Goal: Task Accomplishment & Management: Use online tool/utility

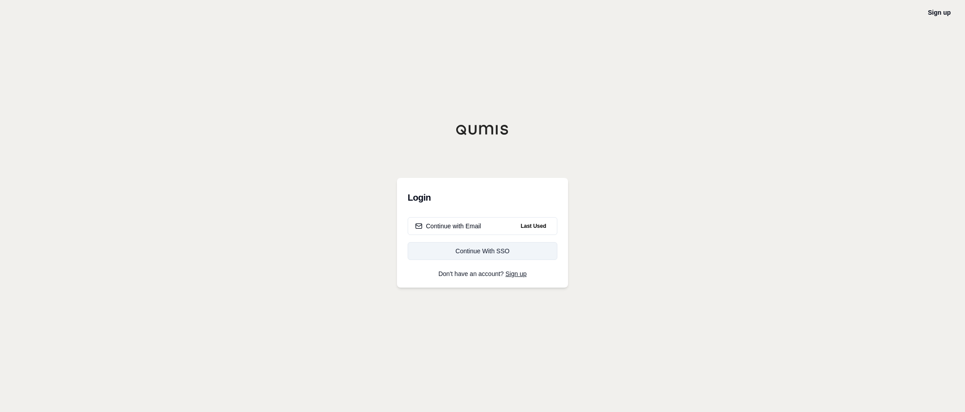
click at [482, 254] on div "Continue With SSO" at bounding box center [482, 250] width 135 height 9
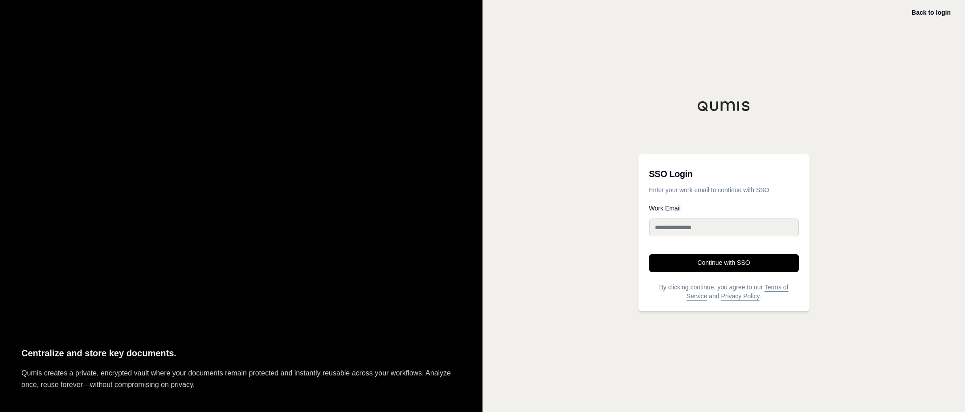
type input "**********"
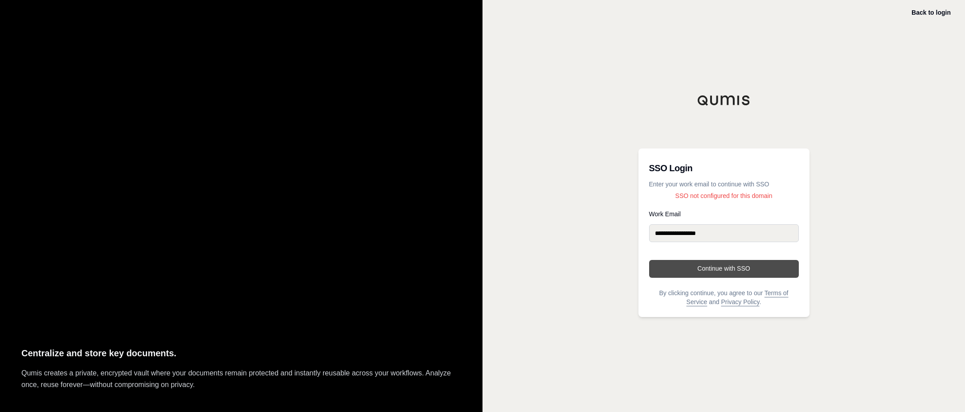
click at [711, 268] on button "Continue with SSO" at bounding box center [724, 269] width 150 height 18
drag, startPoint x: 311, startPoint y: 199, endPoint x: 326, endPoint y: 204, distance: 15.9
click at [312, 199] on div "Centralize and store key documents. Qumis creates a private, encrypted vault wh…" at bounding box center [241, 206] width 483 height 412
click at [723, 269] on button "Continue with SSO" at bounding box center [724, 269] width 150 height 18
click at [927, 11] on link "Back to login" at bounding box center [931, 12] width 39 height 7
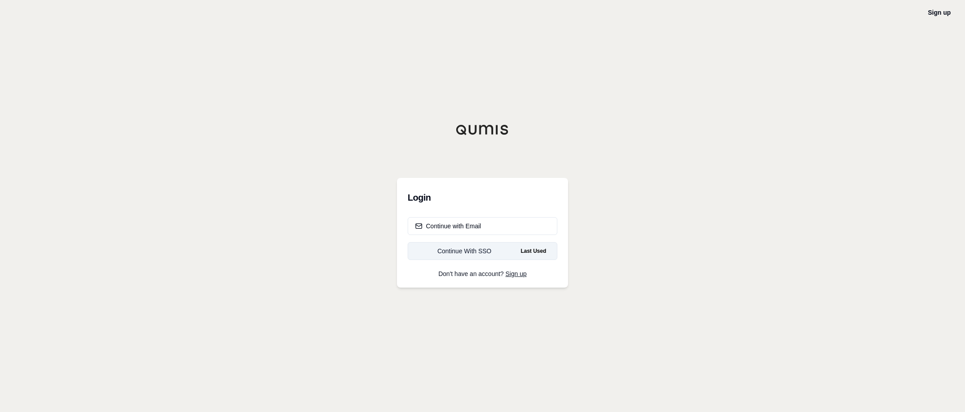
click at [466, 254] on div "Continue With SSO" at bounding box center [464, 250] width 99 height 9
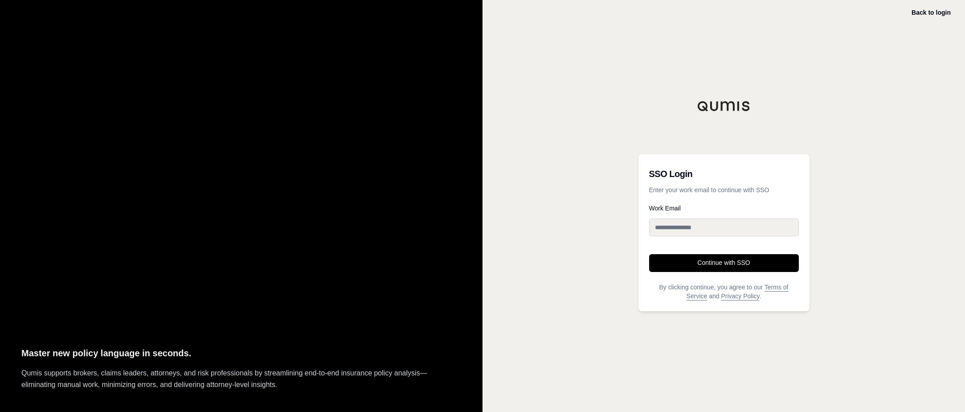
type input "**********"
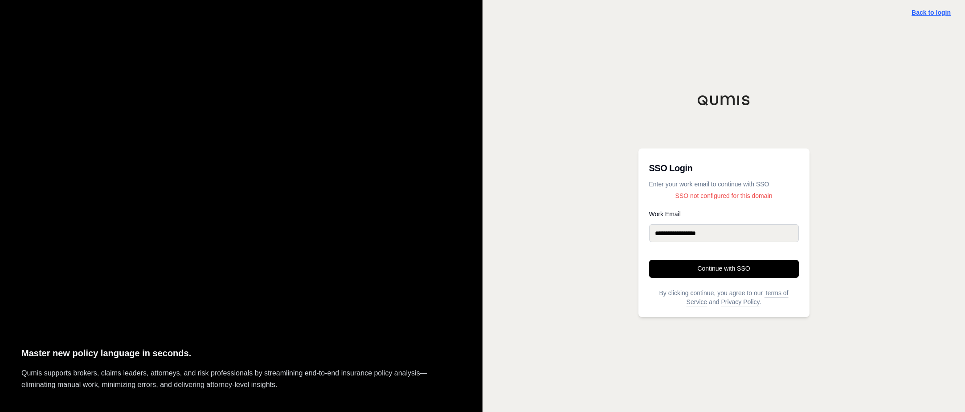
click at [929, 14] on link "Back to login" at bounding box center [931, 12] width 39 height 7
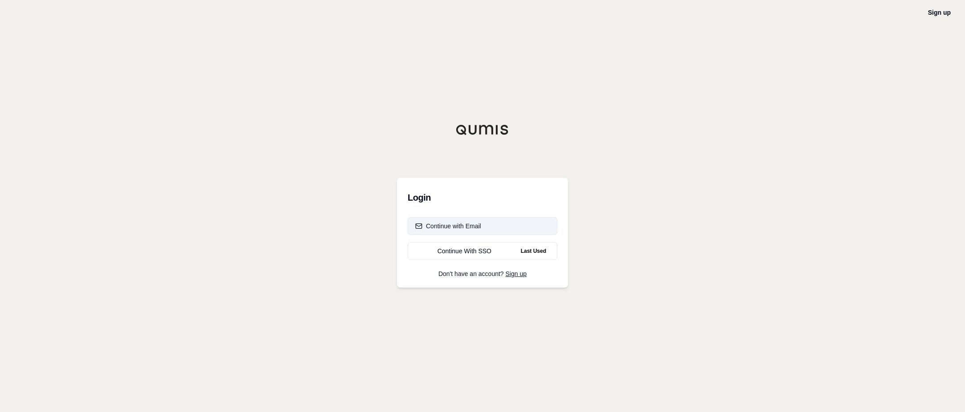
click at [453, 227] on div "Continue with Email" at bounding box center [448, 226] width 66 height 9
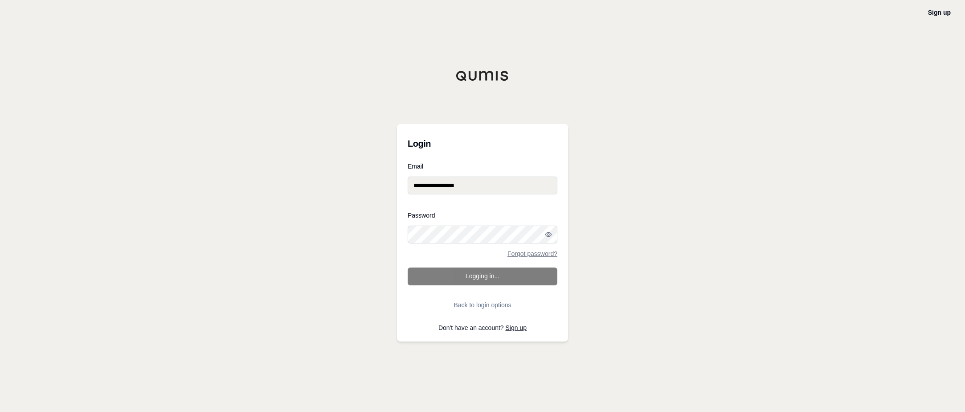
click at [490, 279] on form "**********" at bounding box center [483, 238] width 150 height 151
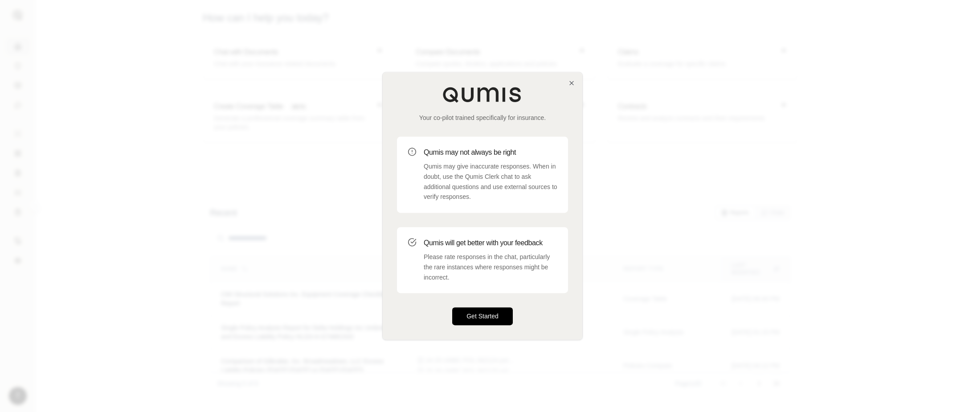
click at [478, 317] on button "Get Started" at bounding box center [482, 317] width 61 height 18
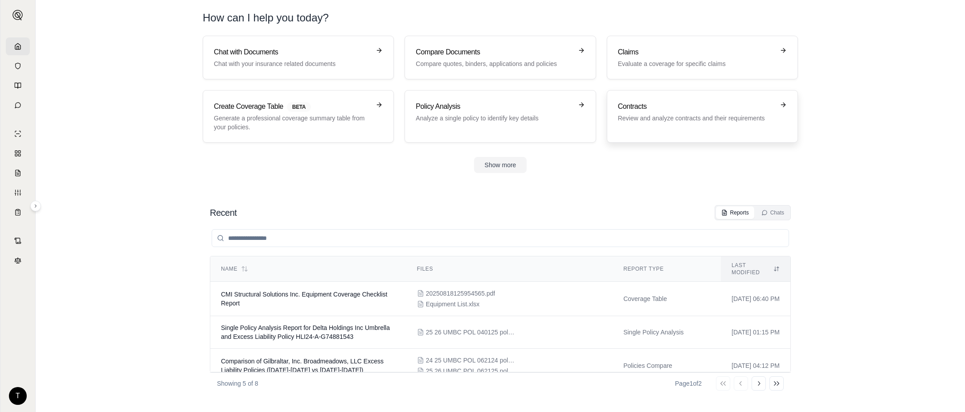
click at [698, 115] on p "Review and analyze contracts and their requirements" at bounding box center [696, 118] width 156 height 9
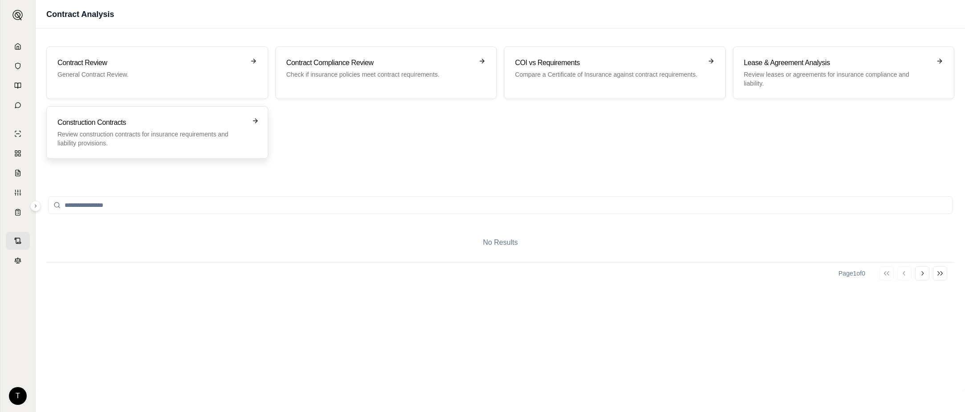
click at [185, 140] on p "Review construction contracts for insurance requirements and liability provisio…" at bounding box center [150, 139] width 187 height 18
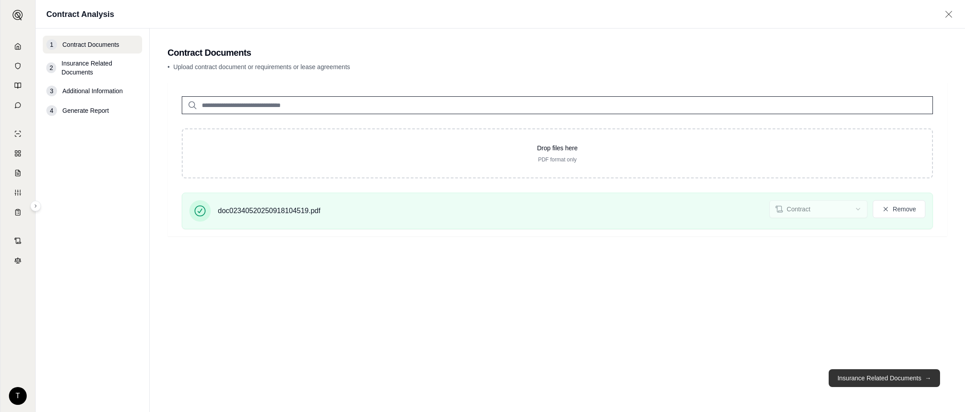
click at [869, 378] on button "Insurance Related Documents →" at bounding box center [884, 378] width 111 height 18
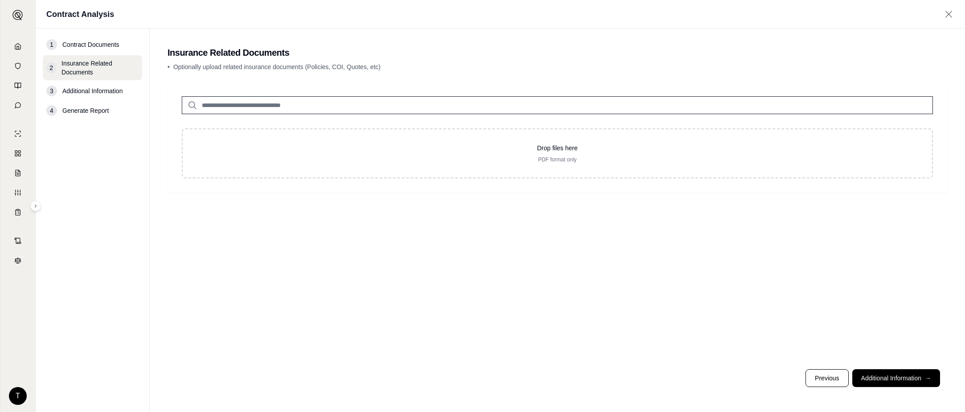
click at [52, 44] on div "1" at bounding box center [51, 44] width 11 height 11
click at [51, 111] on div "4" at bounding box center [51, 110] width 11 height 11
click at [898, 376] on button "Additional Information →" at bounding box center [897, 378] width 88 height 18
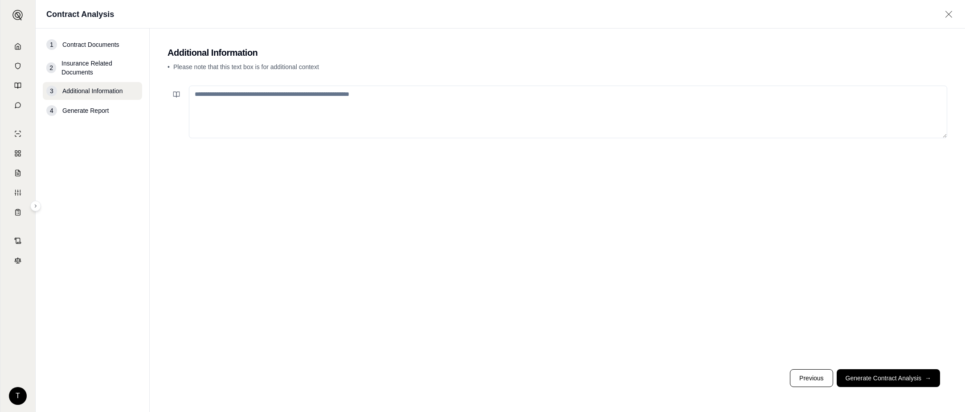
click at [881, 381] on button "Generate Contract Analysis →" at bounding box center [888, 378] width 103 height 18
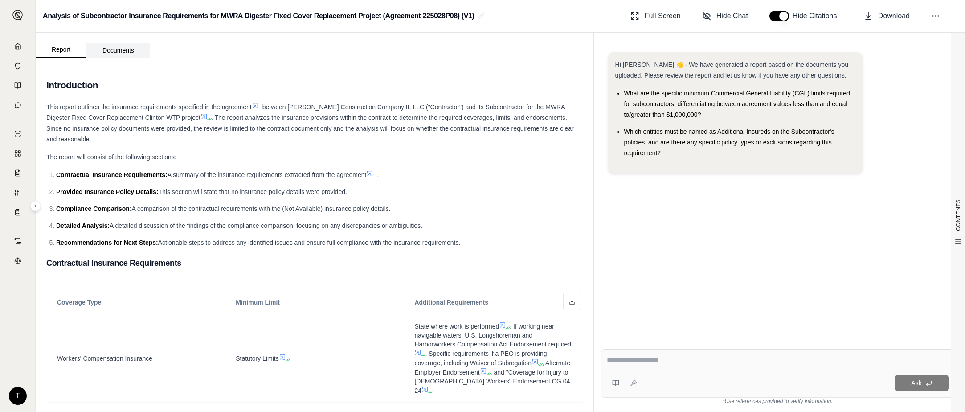
click at [117, 48] on button "Documents" at bounding box center [118, 50] width 64 height 14
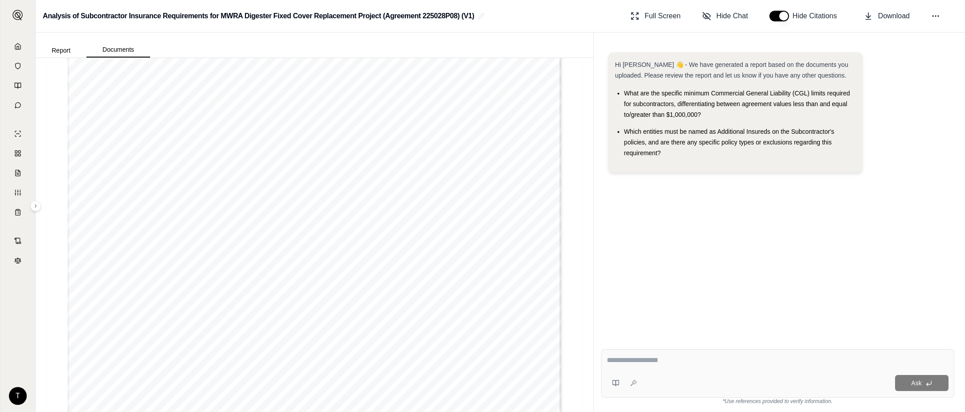
scroll to position [141, 0]
type input "*"
click at [59, 51] on button "Report" at bounding box center [61, 50] width 51 height 14
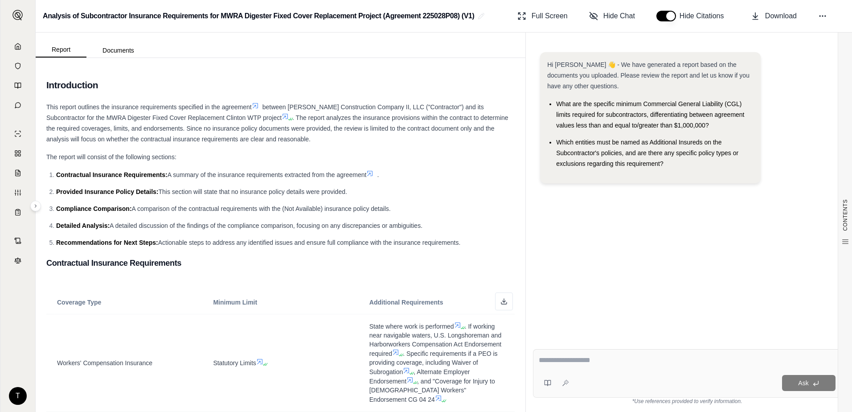
click at [583, 366] on div at bounding box center [687, 362] width 297 height 14
click at [571, 362] on textarea at bounding box center [687, 360] width 297 height 11
type textarea "**********"
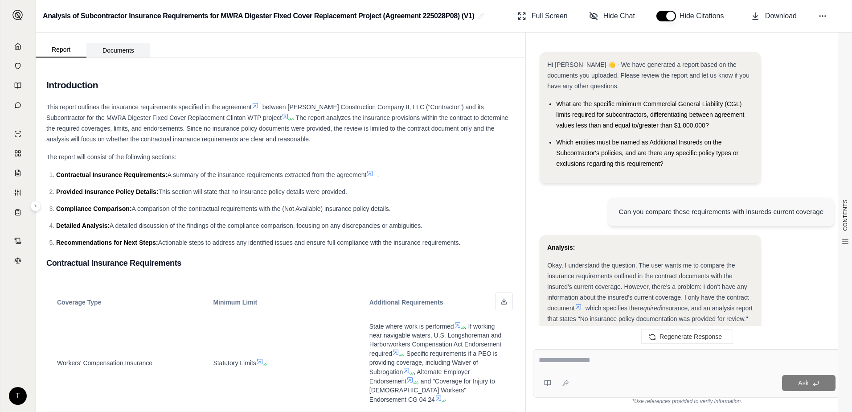
click at [121, 49] on button "Documents" at bounding box center [118, 50] width 64 height 14
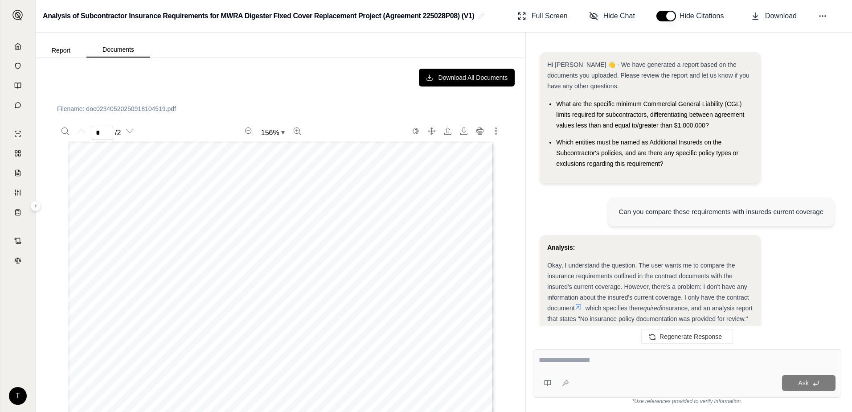
click at [33, 205] on button at bounding box center [35, 206] width 11 height 11
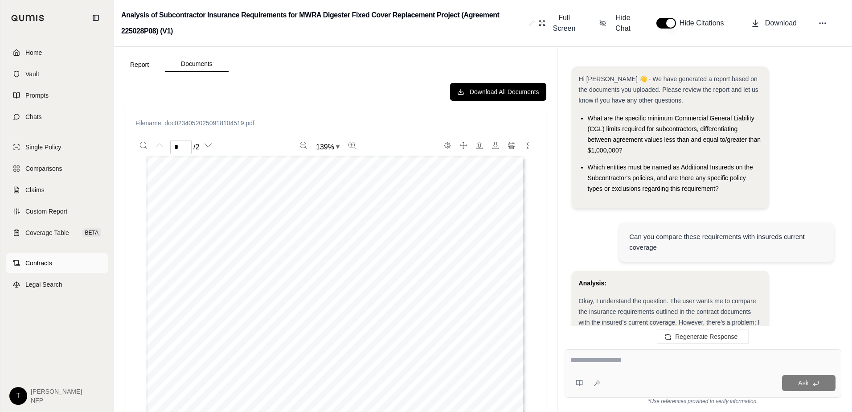
click at [49, 264] on span "Contracts" at bounding box center [38, 263] width 27 height 9
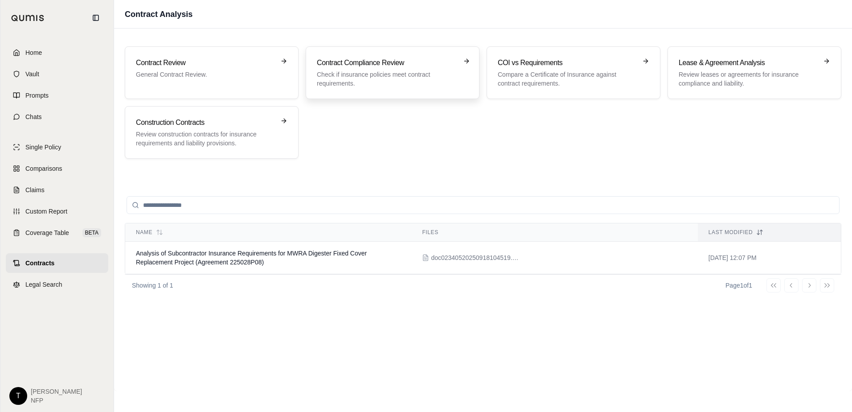
click at [415, 72] on p "Check if insurance policies meet contract requirements." at bounding box center [386, 79] width 139 height 18
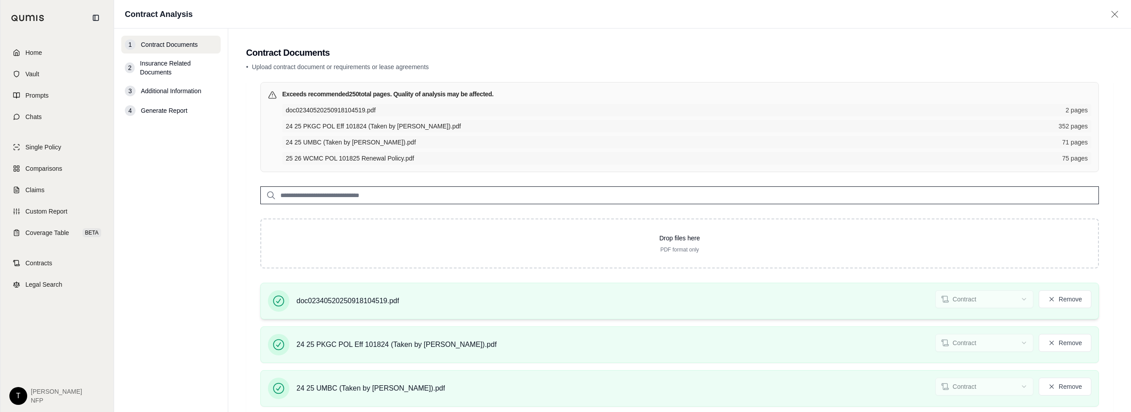
scroll to position [45, 0]
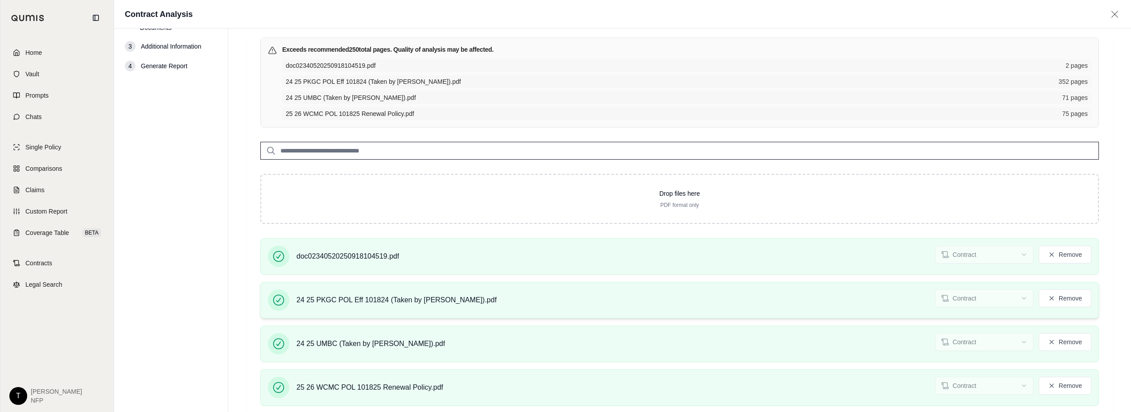
click at [272, 297] on div at bounding box center [278, 299] width 21 height 21
click at [275, 297] on icon at bounding box center [278, 300] width 11 height 11
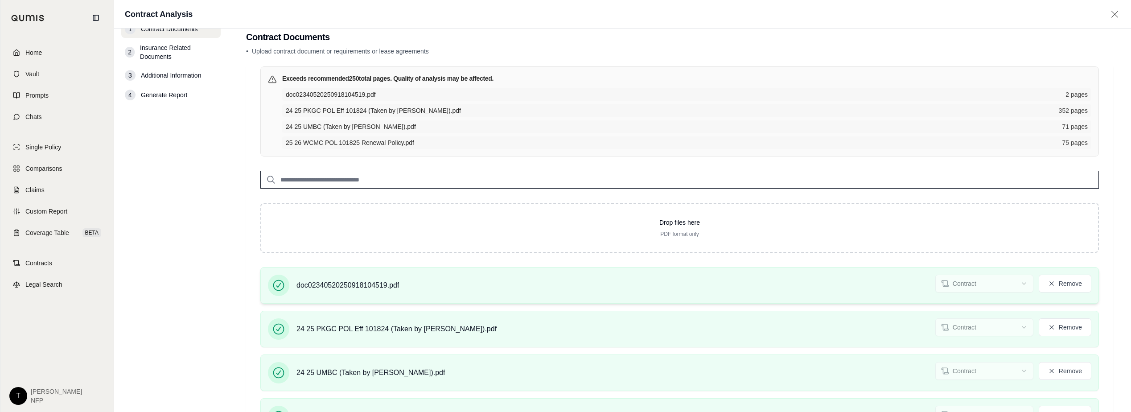
scroll to position [0, 0]
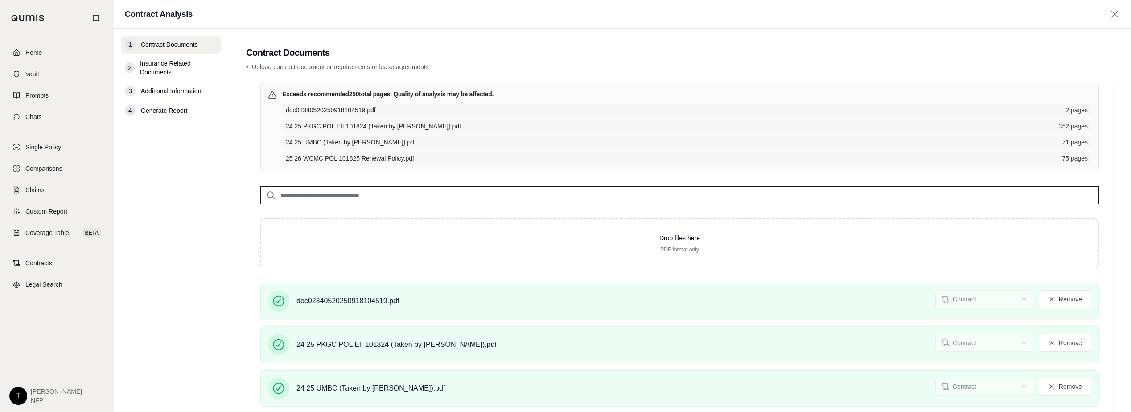
click at [164, 67] on span "Insurance Related Documents" at bounding box center [178, 68] width 77 height 18
click at [382, 129] on span "24 25 PKGC POL Eff 101824 (Taken by [PERSON_NAME]).pdf" at bounding box center [670, 126] width 768 height 9
click at [25, 73] on link "Vault" at bounding box center [57, 74] width 103 height 20
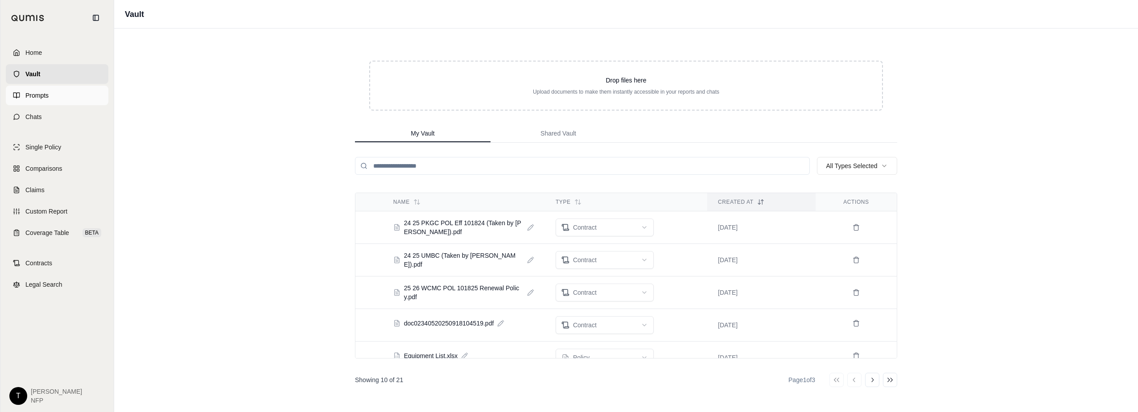
click at [52, 96] on link "Prompts" at bounding box center [57, 96] width 103 height 20
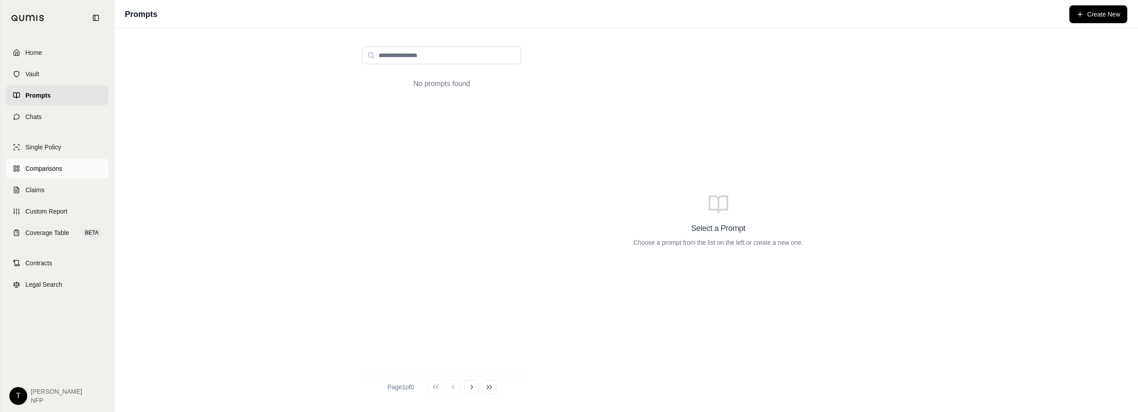
click at [47, 170] on span "Comparisons" at bounding box center [43, 168] width 37 height 9
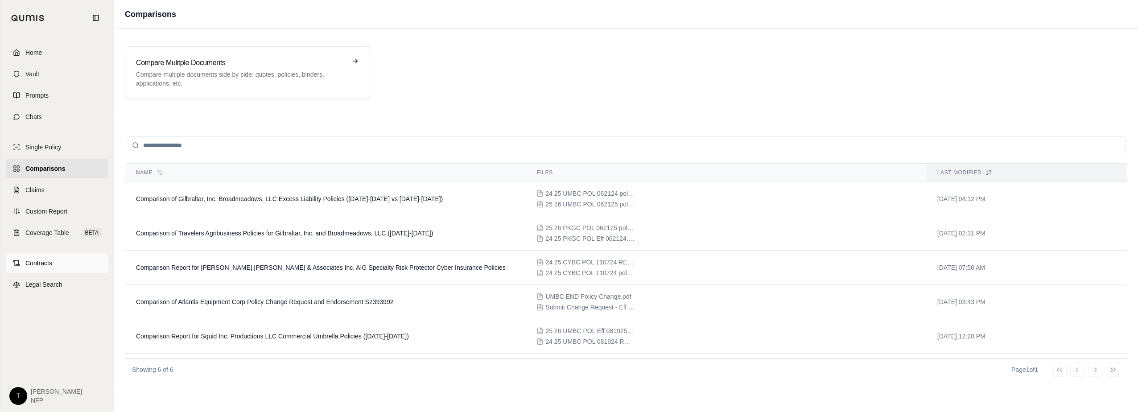
click at [41, 265] on span "Contracts" at bounding box center [38, 263] width 27 height 9
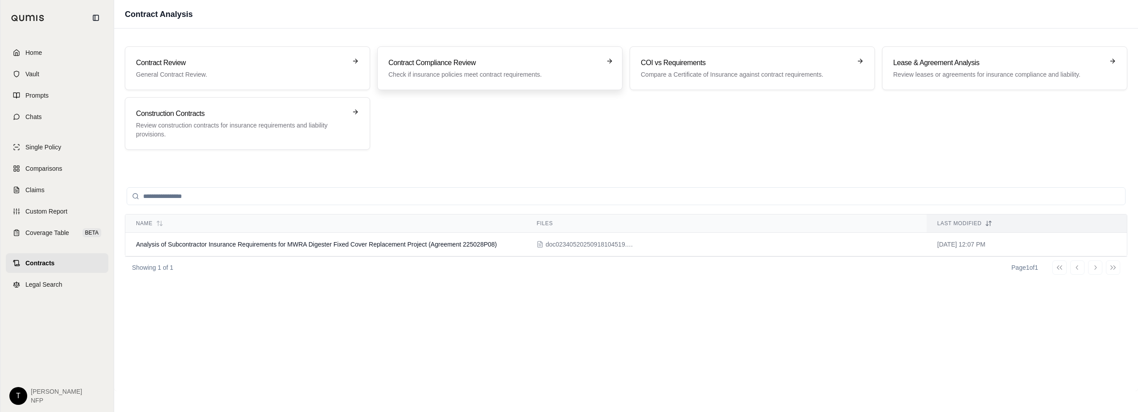
click at [488, 74] on p "Check if insurance policies meet contract requirements." at bounding box center [493, 74] width 210 height 9
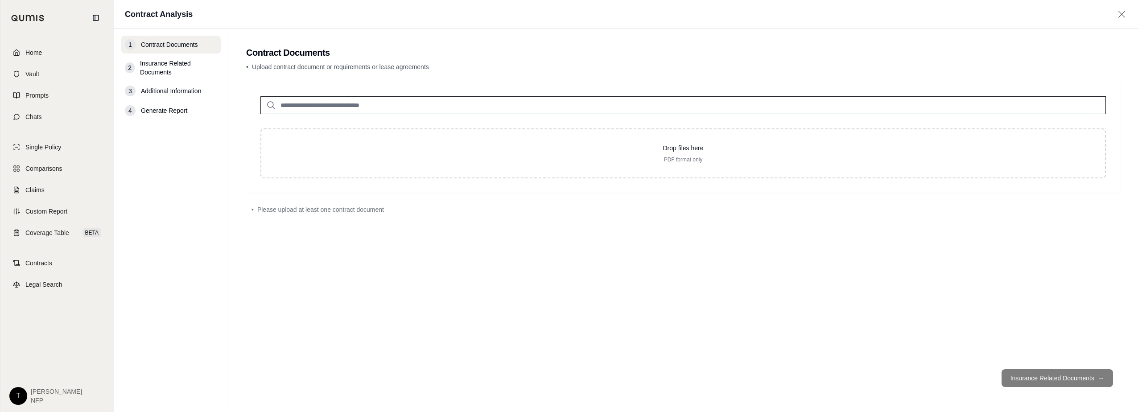
click at [272, 106] on icon at bounding box center [271, 105] width 11 height 11
click at [269, 105] on icon at bounding box center [271, 105] width 11 height 11
click at [268, 104] on icon at bounding box center [271, 105] width 11 height 11
click at [60, 264] on link "Contracts" at bounding box center [57, 263] width 103 height 20
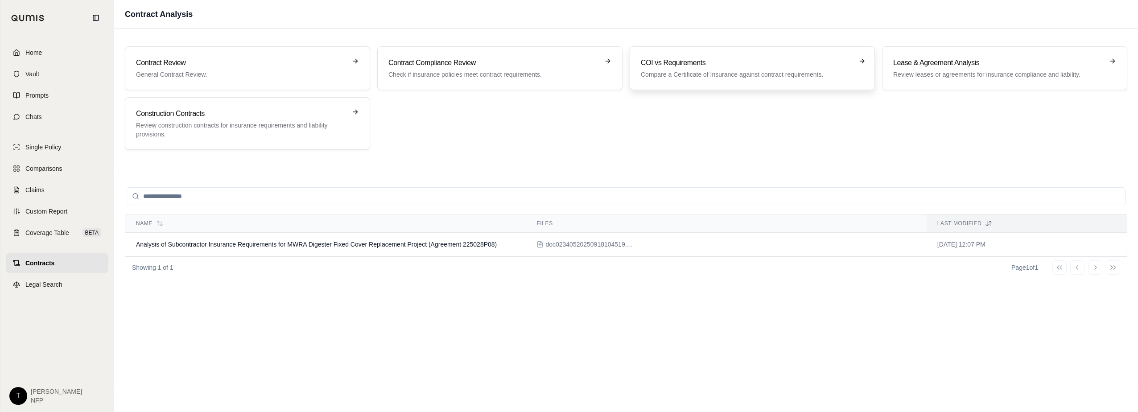
click at [720, 76] on p "Compare a Certificate of Insurance against contract requirements." at bounding box center [746, 74] width 210 height 9
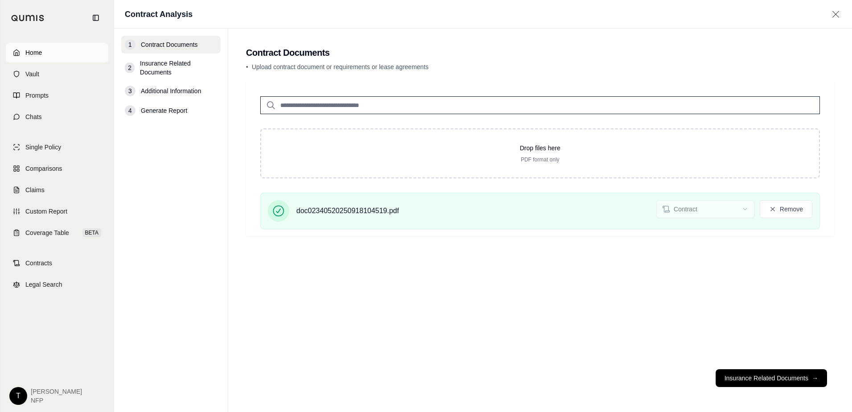
click at [44, 53] on link "Home" at bounding box center [57, 53] width 103 height 20
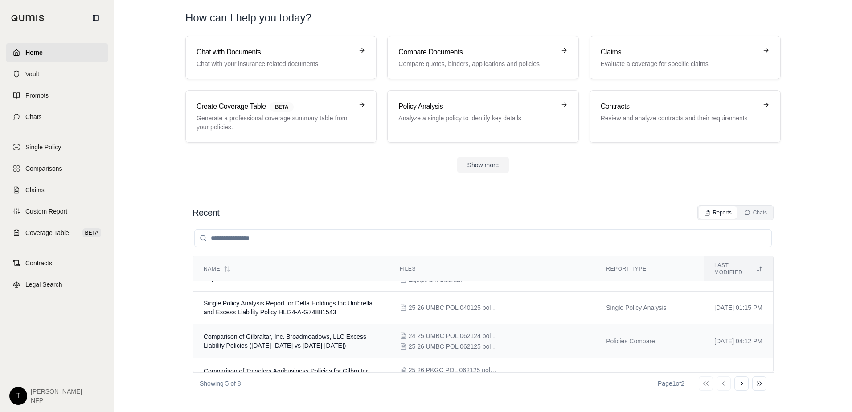
scroll to position [72, 0]
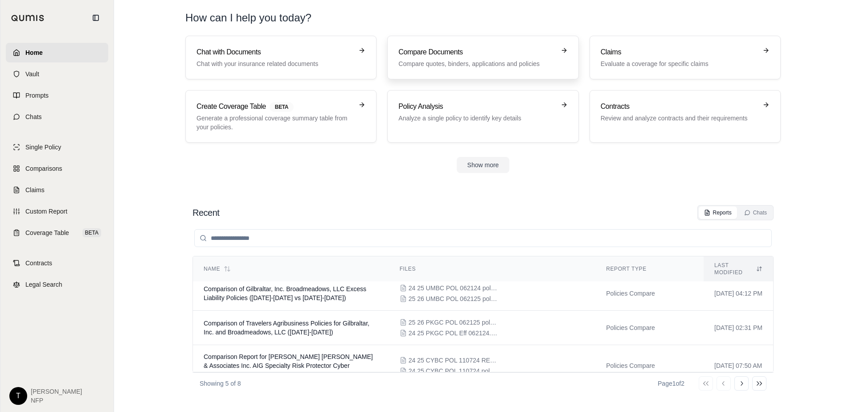
click at [469, 49] on h3 "Compare Documents" at bounding box center [476, 52] width 156 height 11
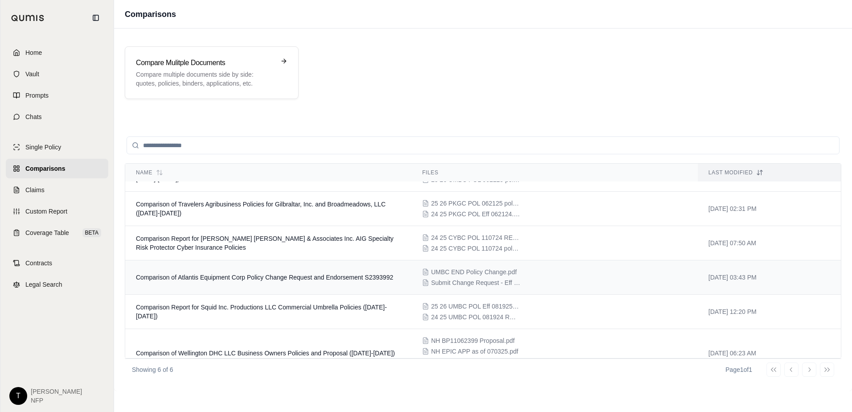
scroll to position [44, 0]
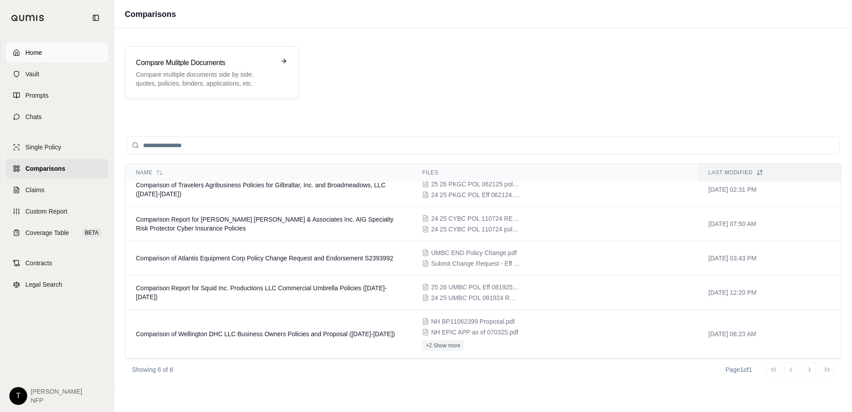
click at [35, 54] on span "Home" at bounding box center [33, 52] width 16 height 9
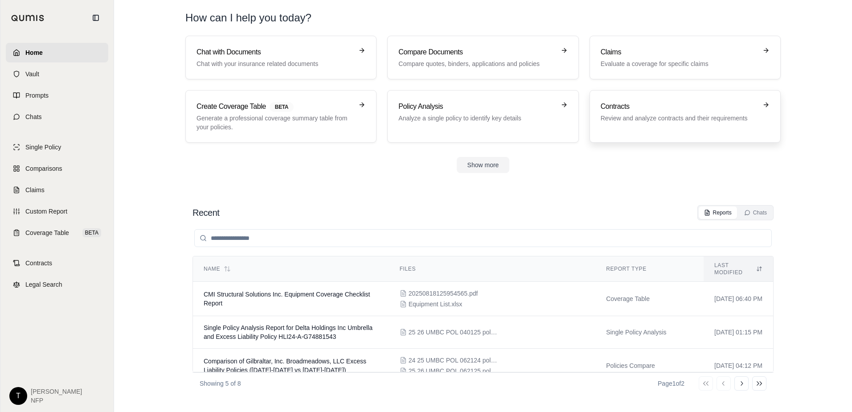
click at [616, 118] on p "Review and analyze contracts and their requirements" at bounding box center [679, 118] width 156 height 9
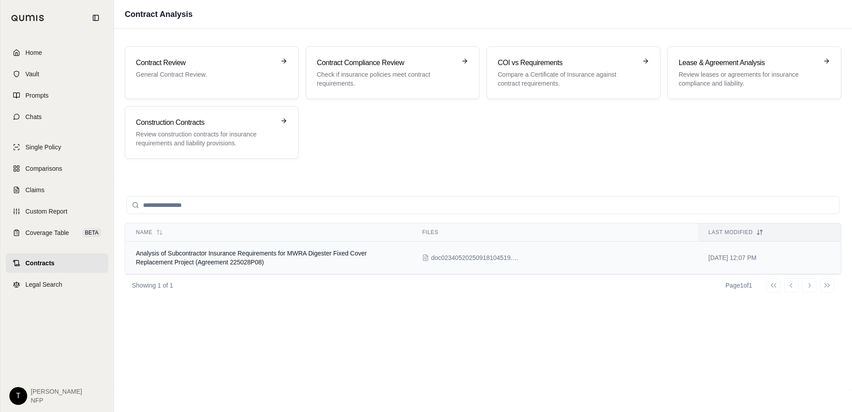
click at [335, 256] on span "Analysis of Subcontractor Insurance Requirements for MWRA Digester Fixed Cover …" at bounding box center [251, 258] width 231 height 16
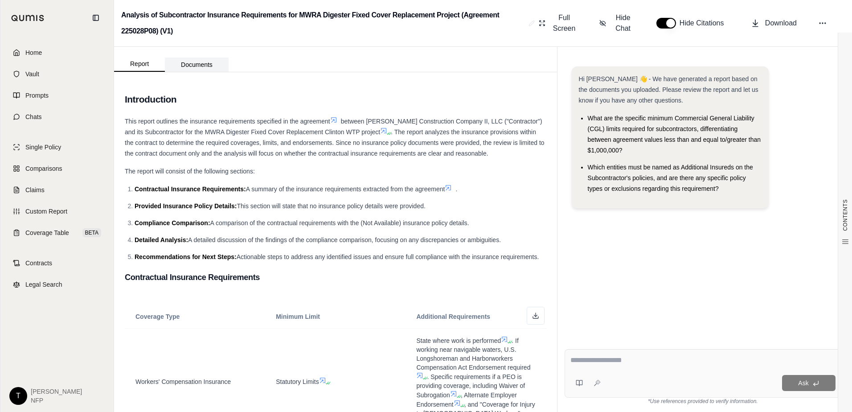
click at [195, 63] on button "Documents" at bounding box center [197, 64] width 64 height 14
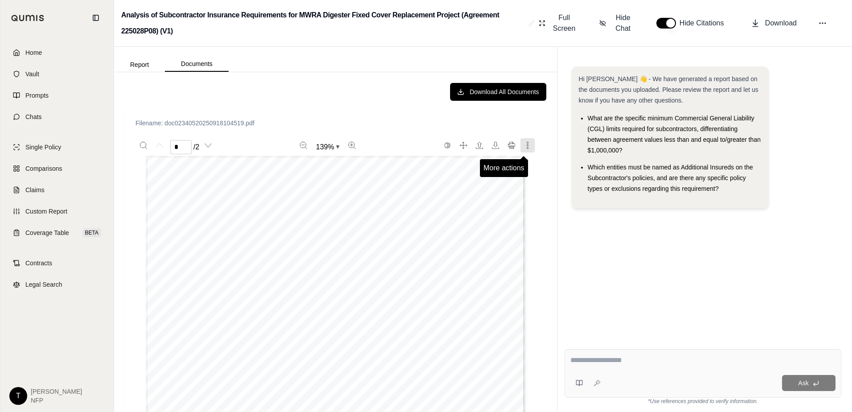
click at [524, 146] on icon "More actions" at bounding box center [527, 145] width 7 height 7
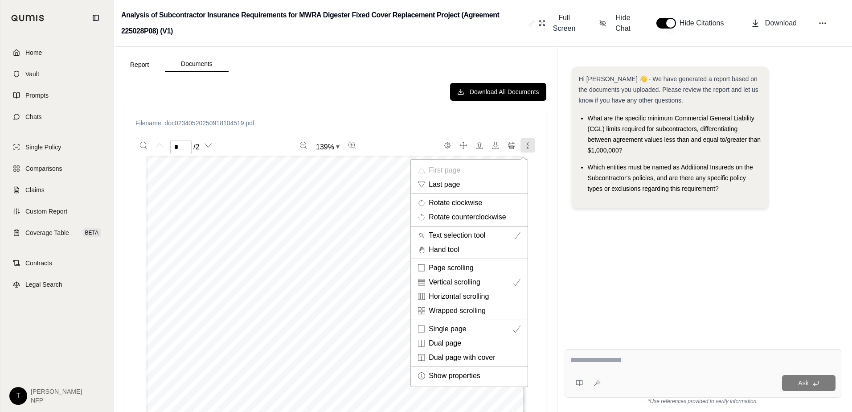
click at [29, 49] on div at bounding box center [426, 206] width 852 height 412
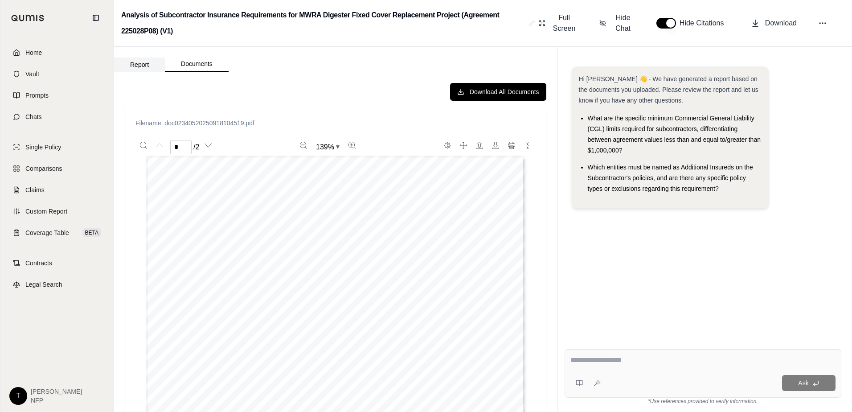
click at [139, 65] on button "Report" at bounding box center [139, 64] width 51 height 14
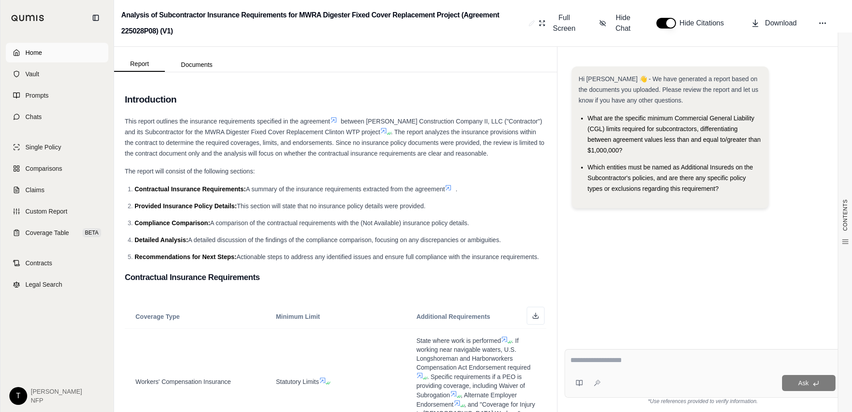
click at [37, 55] on span "Home" at bounding box center [33, 52] width 16 height 9
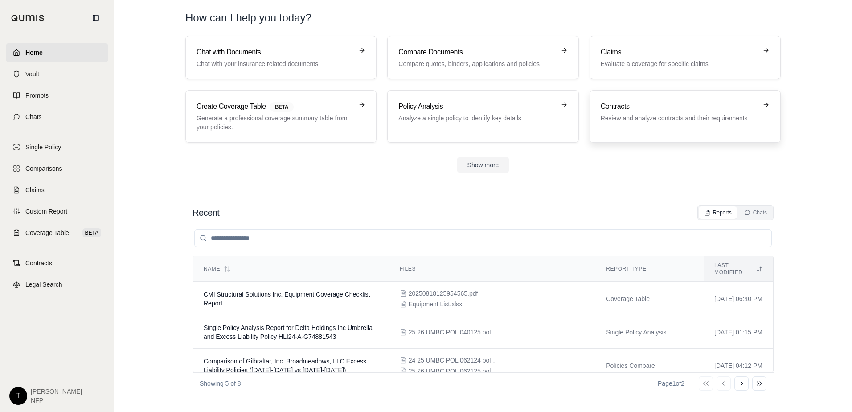
click at [640, 119] on p "Review and analyze contracts and their requirements" at bounding box center [679, 118] width 156 height 9
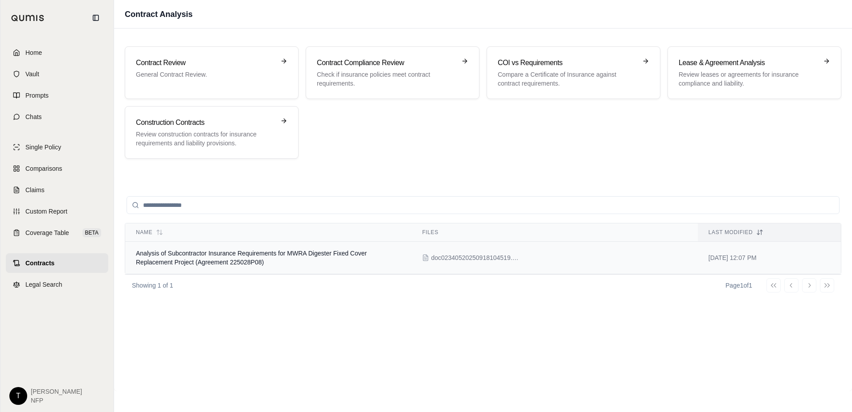
click at [449, 257] on span "doc02340520250918104519.pdf" at bounding box center [475, 257] width 89 height 9
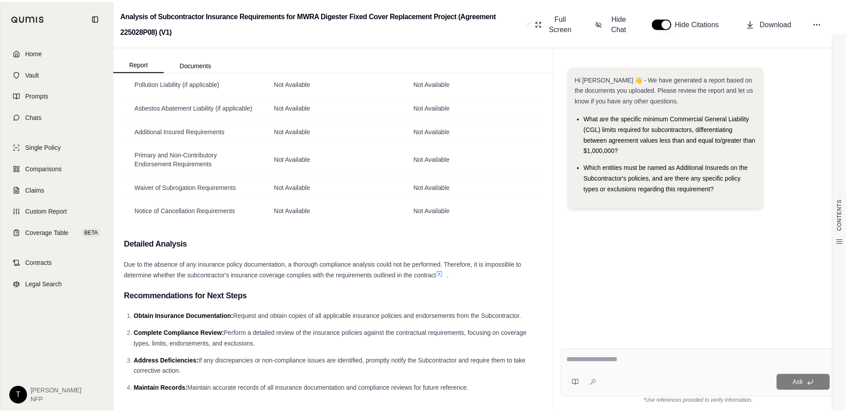
scroll to position [1317, 0]
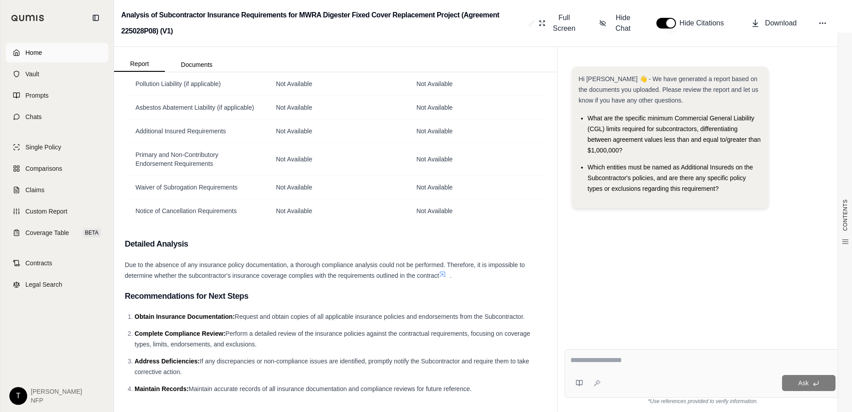
click at [35, 52] on span "Home" at bounding box center [33, 52] width 16 height 9
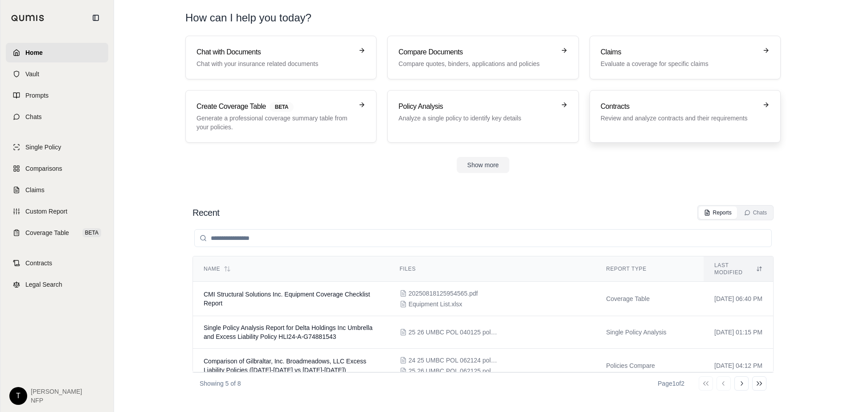
click at [770, 103] on link "Contracts Review and analyze contracts and their requirements" at bounding box center [685, 116] width 191 height 53
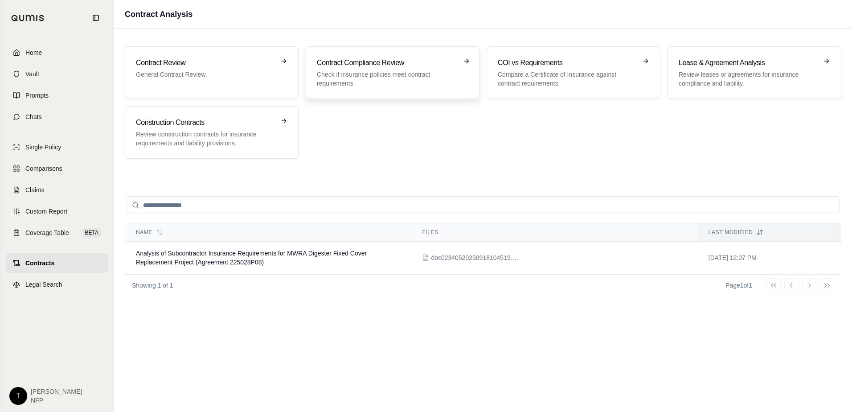
click at [341, 77] on p "Check if insurance policies meet contract requirements." at bounding box center [386, 79] width 139 height 18
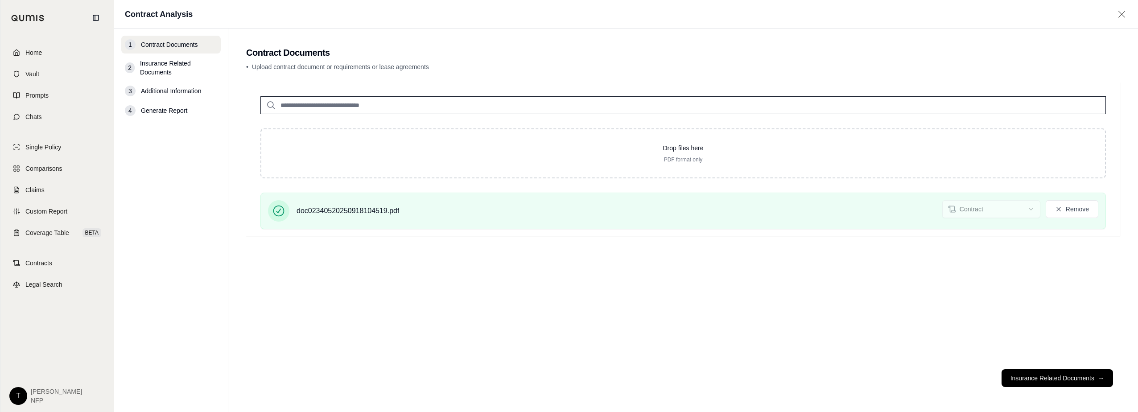
click at [167, 64] on span "Insurance Related Documents" at bounding box center [178, 68] width 77 height 18
click at [134, 69] on div "2" at bounding box center [130, 67] width 10 height 11
click at [965, 378] on button "Insurance Related Documents →" at bounding box center [1056, 378] width 111 height 18
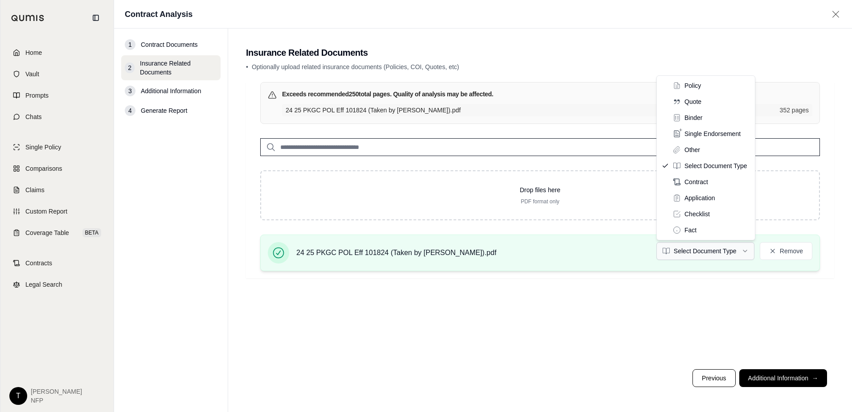
click at [747, 250] on html "Home Vault Prompts Chats Single Policy Comparisons Claims Custom Report Coverag…" at bounding box center [426, 206] width 852 height 412
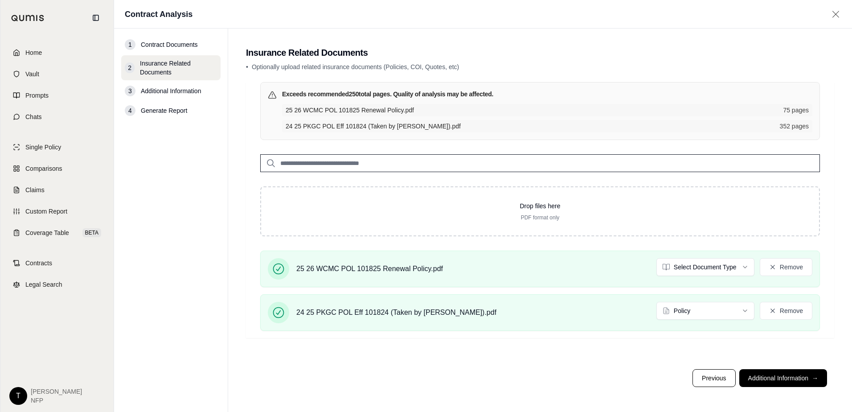
click at [749, 267] on html "Home Vault Prompts Chats Single Policy Comparisons Claims Custom Report Coverag…" at bounding box center [426, 206] width 852 height 412
click at [747, 265] on html "Home Vault Prompts Chats Single Policy Comparisons Claims Custom Report Coverag…" at bounding box center [426, 206] width 852 height 412
click at [747, 266] on html "Home Vault Prompts Chats Single Policy Comparisons Claims Custom Report Coverag…" at bounding box center [426, 206] width 852 height 412
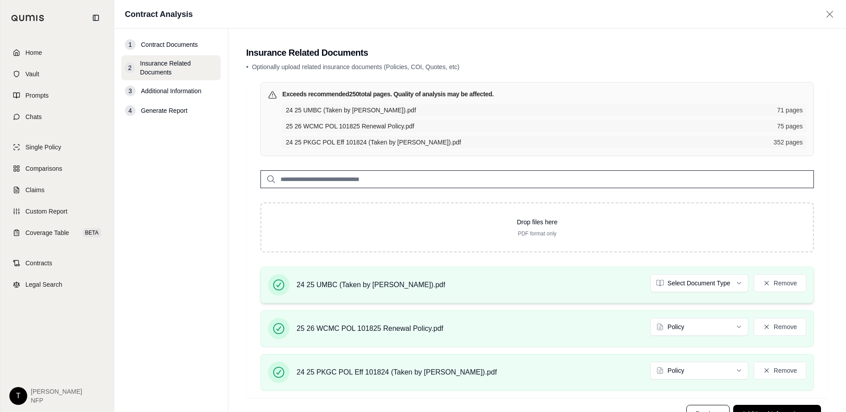
scroll to position [36, 0]
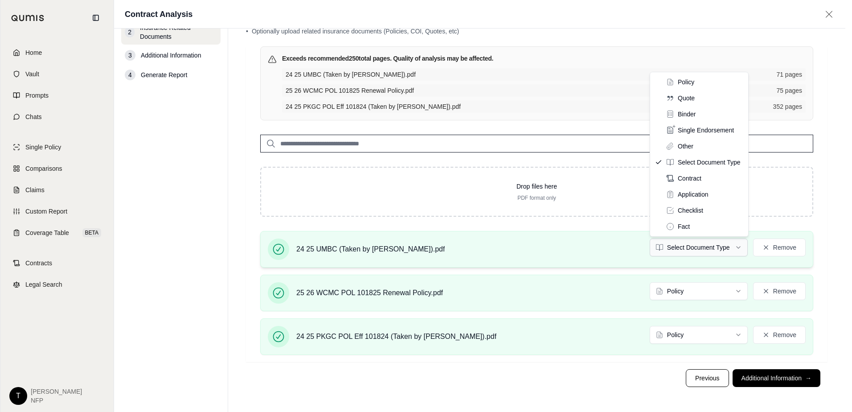
click at [739, 245] on html "Home Vault Prompts Chats Single Policy Comparisons Claims Custom Report Coverag…" at bounding box center [426, 188] width 852 height 448
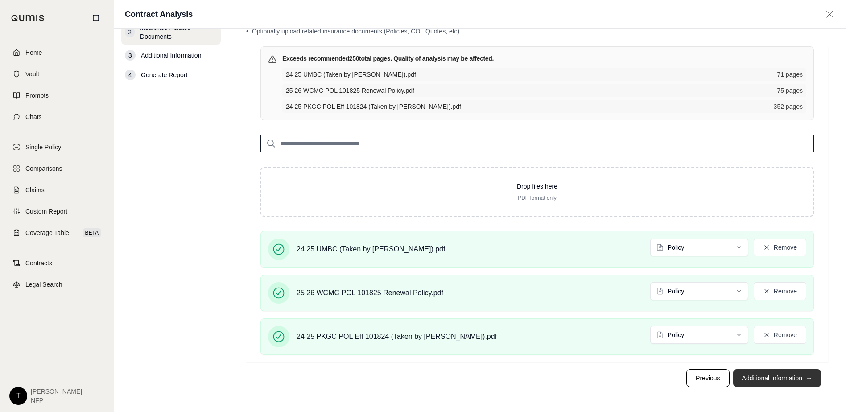
click at [770, 378] on button "Additional Information →" at bounding box center [777, 378] width 88 height 18
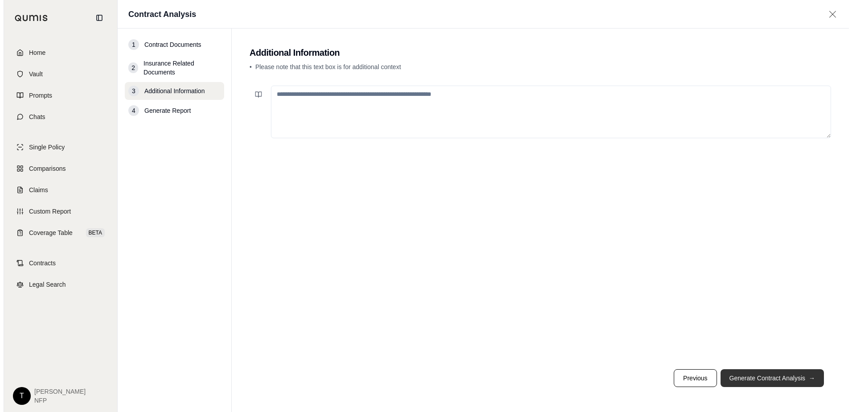
scroll to position [0, 0]
click at [783, 380] on button "Generate Contract Analysis →" at bounding box center [775, 378] width 103 height 18
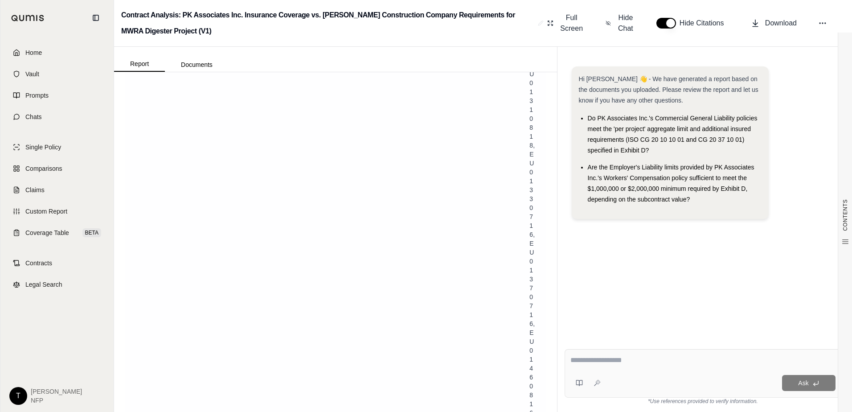
scroll to position [2050, 0]
click at [602, 360] on textarea at bounding box center [703, 360] width 265 height 11
drag, startPoint x: 580, startPoint y: 358, endPoint x: 566, endPoint y: 361, distance: 14.7
click at [580, 358] on textarea at bounding box center [703, 360] width 265 height 11
type textarea "**********"
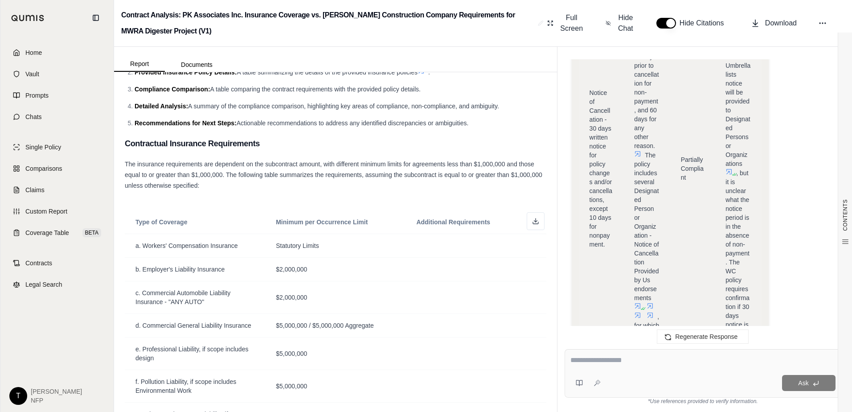
scroll to position [4246, 0]
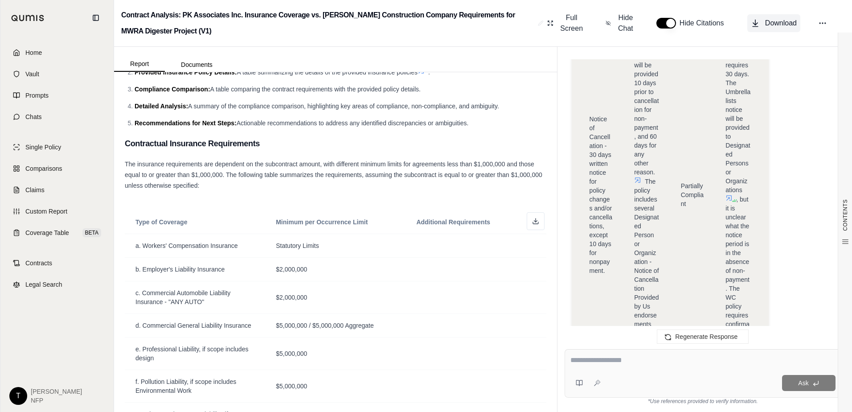
click at [780, 25] on span "Download" at bounding box center [781, 23] width 32 height 11
click at [608, 355] on textarea at bounding box center [703, 360] width 265 height 11
type textarea "**********"
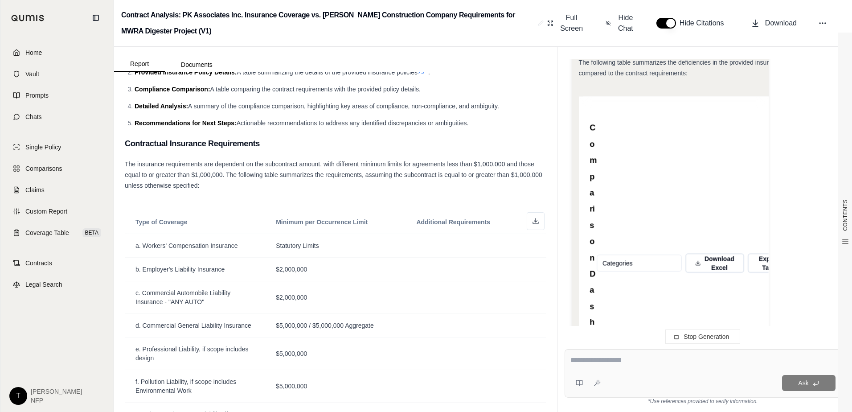
scroll to position [6496, 0]
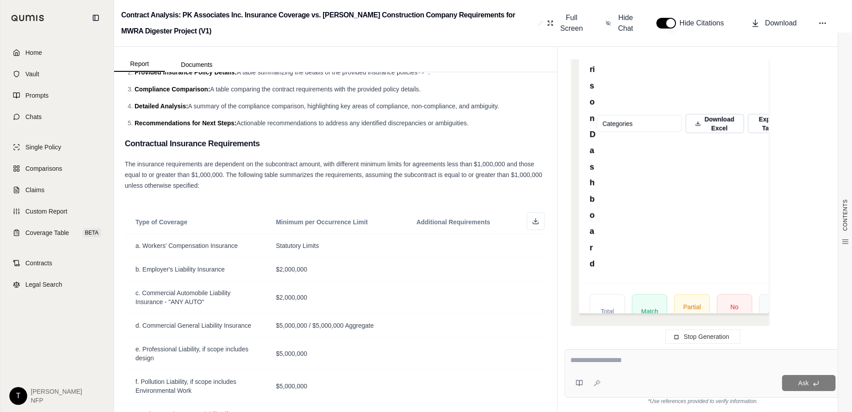
click at [721, 115] on span "Download Excel" at bounding box center [719, 124] width 30 height 18
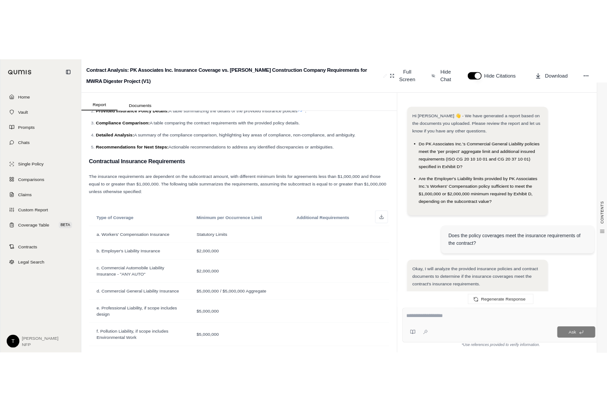
scroll to position [6620, 0]
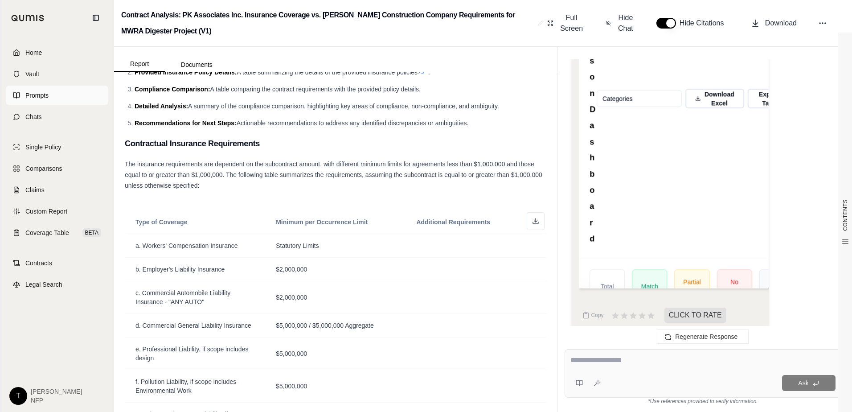
click at [44, 95] on span "Prompts" at bounding box center [36, 95] width 23 height 9
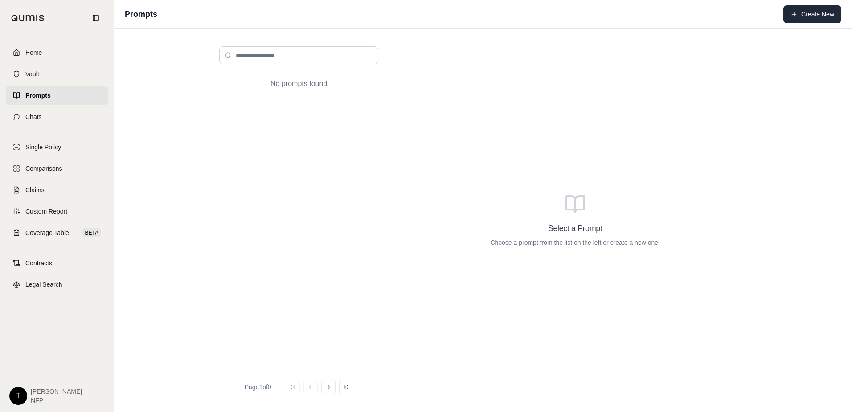
click at [796, 13] on icon at bounding box center [794, 14] width 7 height 7
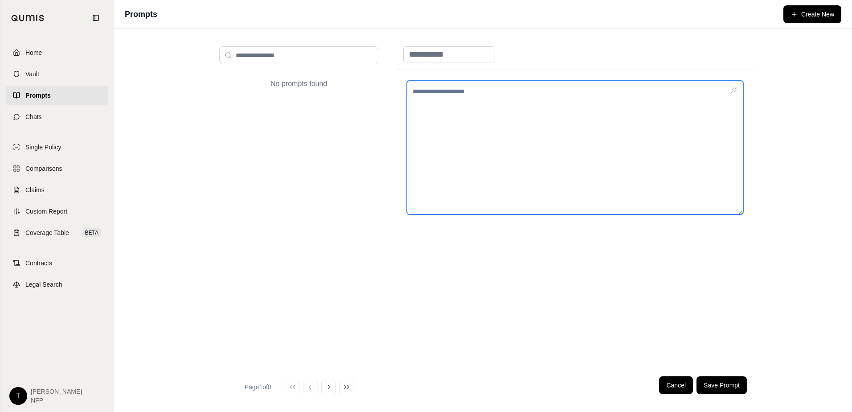
click at [416, 93] on textarea at bounding box center [575, 148] width 337 height 134
drag, startPoint x: 413, startPoint y: 90, endPoint x: 506, endPoint y: 89, distance: 93.2
click at [506, 89] on textarea at bounding box center [575, 148] width 337 height 134
click at [503, 92] on textarea at bounding box center [575, 148] width 337 height 134
type textarea "**********"
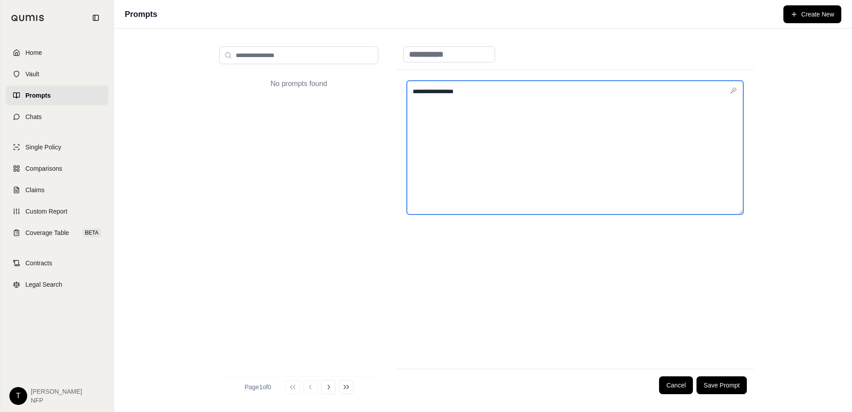
click at [497, 94] on textarea "**********" at bounding box center [575, 148] width 337 height 134
drag, startPoint x: 487, startPoint y: 90, endPoint x: 391, endPoint y: 82, distance: 96.1
click at [391, 82] on div "**********" at bounding box center [483, 220] width 542 height 362
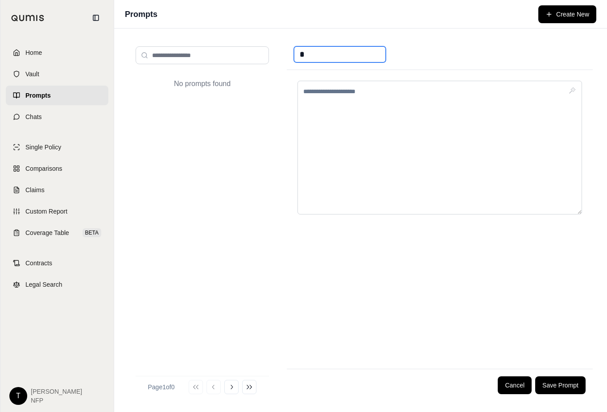
drag, startPoint x: 376, startPoint y: 54, endPoint x: 368, endPoint y: 56, distance: 8.6
click at [374, 54] on input "*" at bounding box center [340, 54] width 92 height 16
drag, startPoint x: 312, startPoint y: 56, endPoint x: 278, endPoint y: 56, distance: 34.3
click at [278, 56] on div "No prompts found Page 1 of 0 Go to first page Go to previous page Go to next pa…" at bounding box center [360, 220] width 464 height 362
type input "**********"
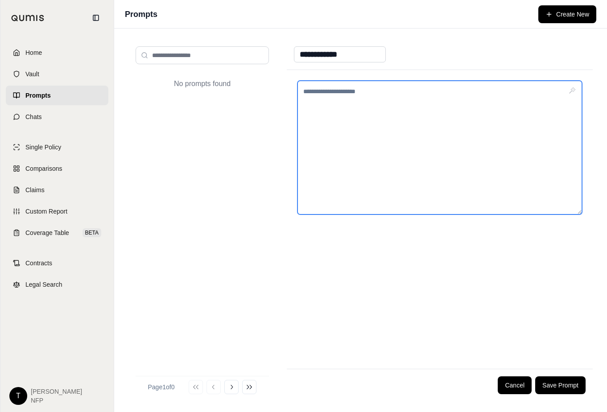
drag, startPoint x: 372, startPoint y: 112, endPoint x: 351, endPoint y: 137, distance: 32.2
click at [372, 113] on textarea at bounding box center [439, 148] width 284 height 134
click at [396, 96] on textarea at bounding box center [439, 148] width 284 height 134
click at [517, 94] on textarea "**********" at bounding box center [439, 148] width 284 height 134
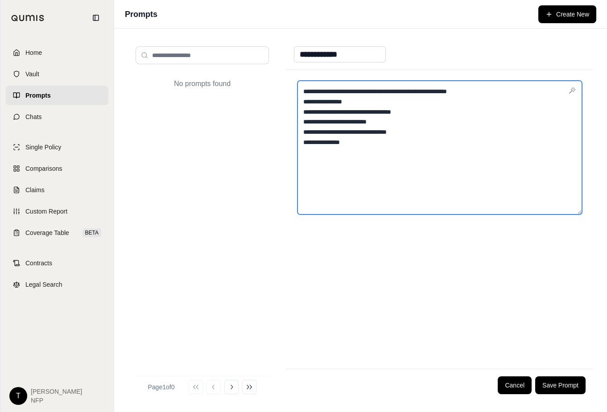
drag, startPoint x: 510, startPoint y: 90, endPoint x: 520, endPoint y: 90, distance: 9.4
click at [520, 90] on textarea "**********" at bounding box center [439, 148] width 284 height 134
click at [383, 139] on textarea "**********" at bounding box center [439, 148] width 284 height 134
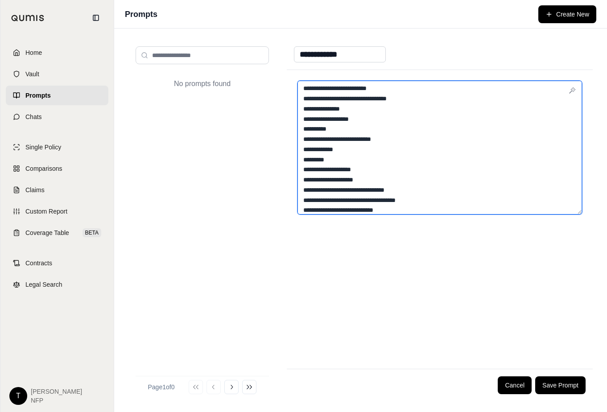
scroll to position [43, 0]
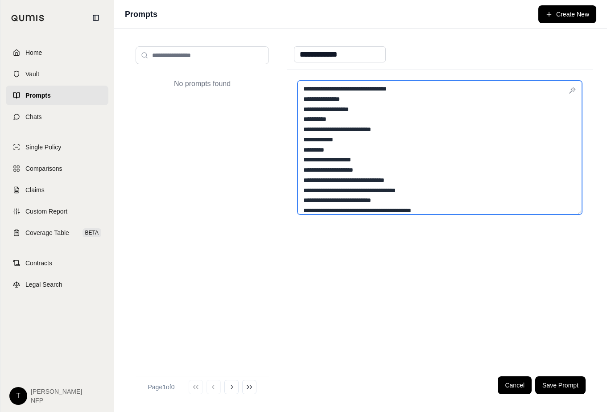
click at [478, 208] on textarea "**********" at bounding box center [439, 148] width 284 height 134
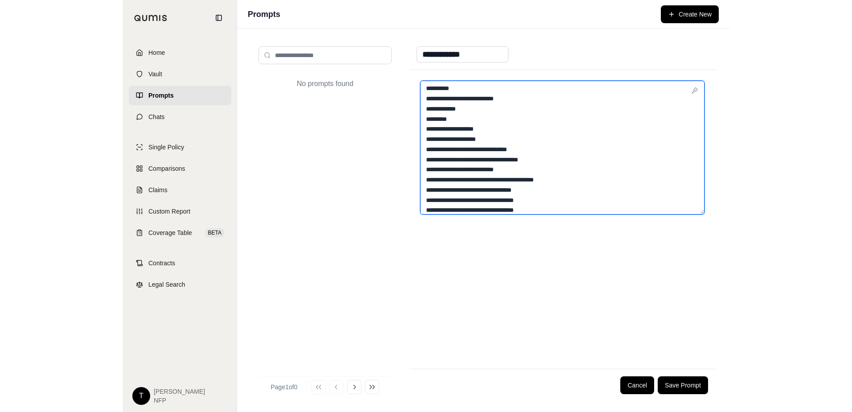
scroll to position [84, 0]
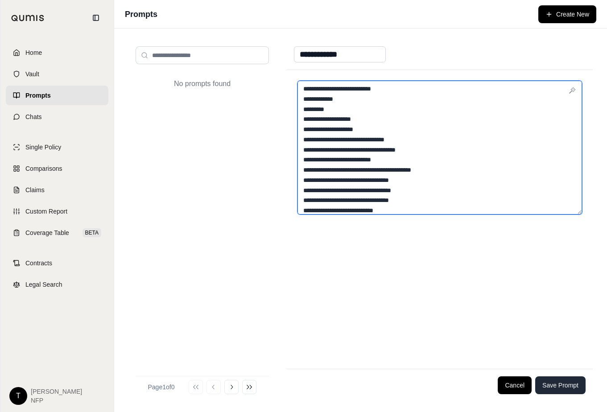
type textarea "**********"
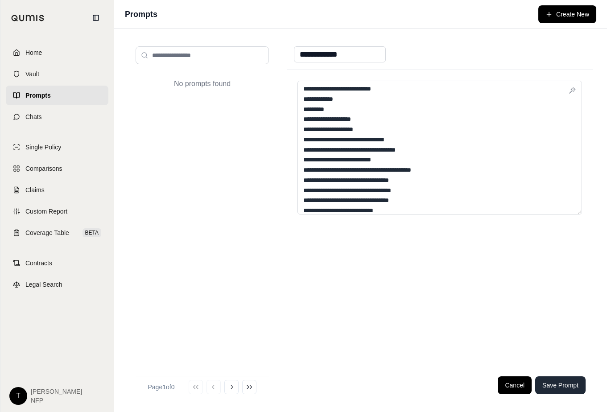
click at [558, 387] on button "Save Prompt" at bounding box center [560, 385] width 50 height 18
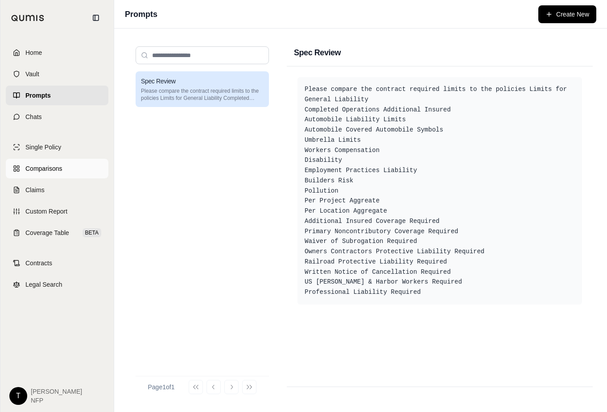
click at [58, 171] on span "Comparisons" at bounding box center [43, 168] width 37 height 9
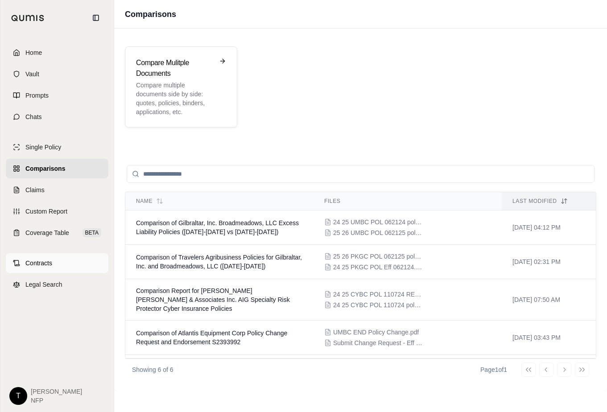
click at [44, 260] on span "Contracts" at bounding box center [38, 263] width 27 height 9
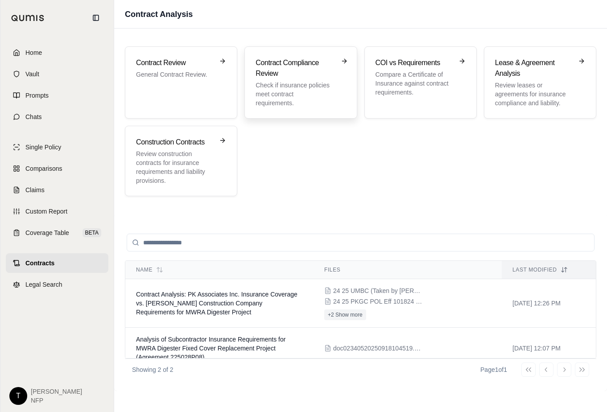
click at [301, 99] on p "Check if insurance policies meet contract requirements." at bounding box center [294, 94] width 78 height 27
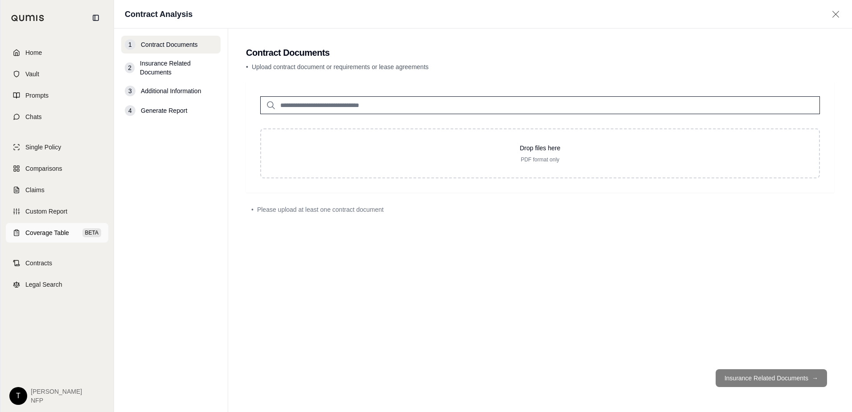
click at [53, 236] on span "Coverage Table" at bounding box center [47, 232] width 44 height 9
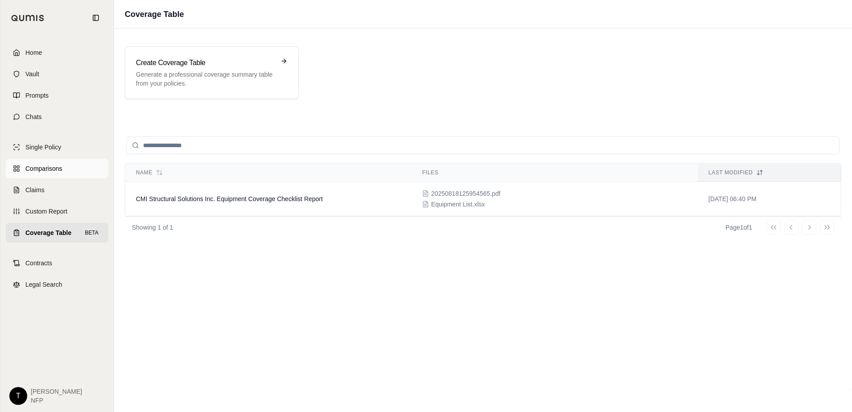
click at [48, 169] on span "Comparisons" at bounding box center [43, 168] width 37 height 9
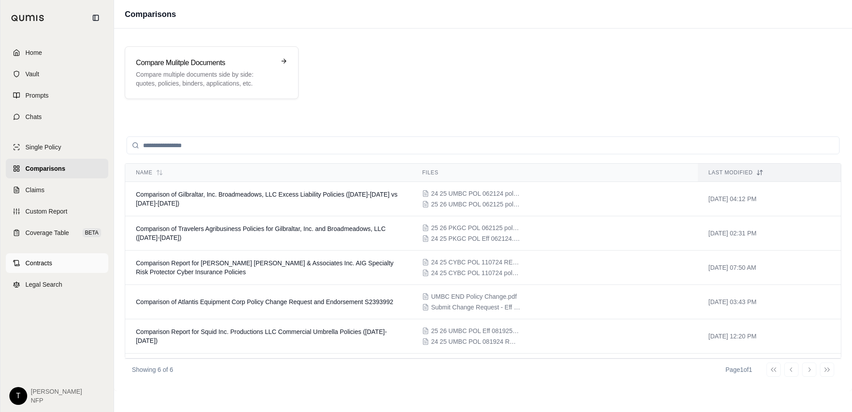
click at [40, 260] on span "Contracts" at bounding box center [38, 263] width 27 height 9
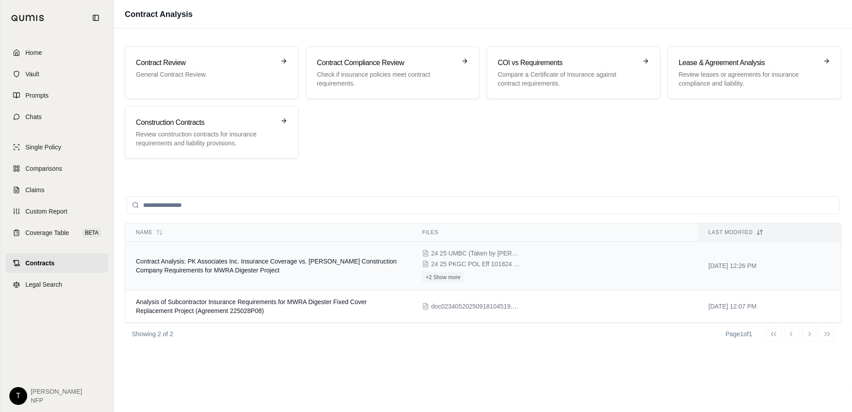
click at [350, 267] on td "Contract Analysis: PK Associates Inc. Insurance Coverage vs. [PERSON_NAME] Cons…" at bounding box center [268, 266] width 286 height 49
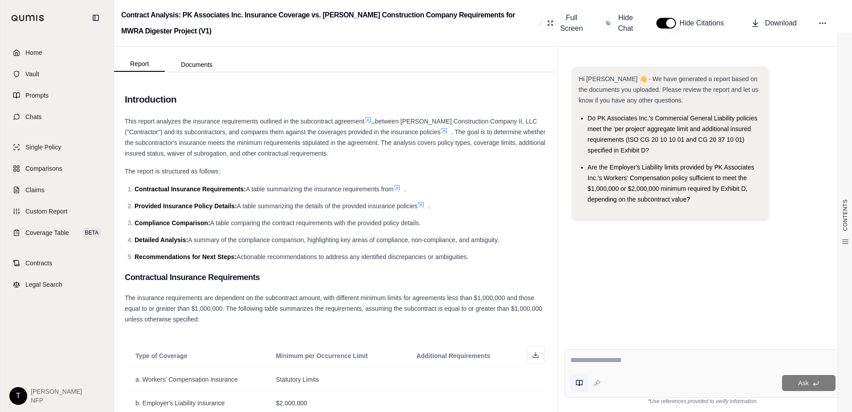
click at [578, 380] on icon at bounding box center [577, 382] width 3 height 5
click at [602, 357] on button "Spec Review" at bounding box center [595, 355] width 38 height 12
type textarea "**********"
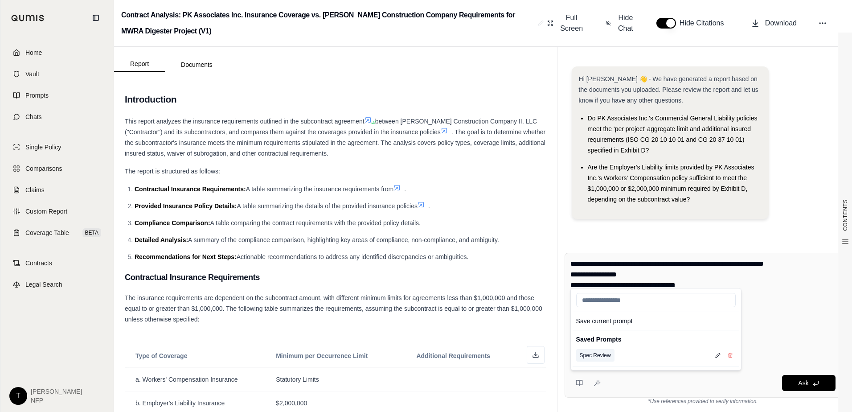
click at [576, 349] on button "Spec Review" at bounding box center [595, 355] width 38 height 12
click at [813, 382] on icon at bounding box center [816, 383] width 7 height 7
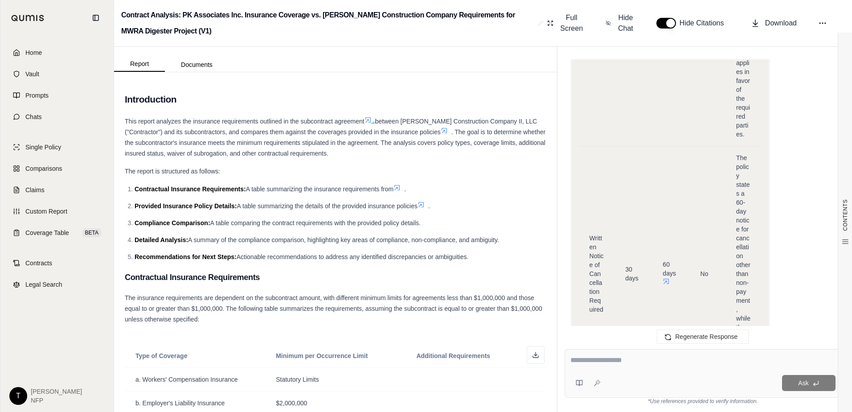
scroll to position [3046, 0]
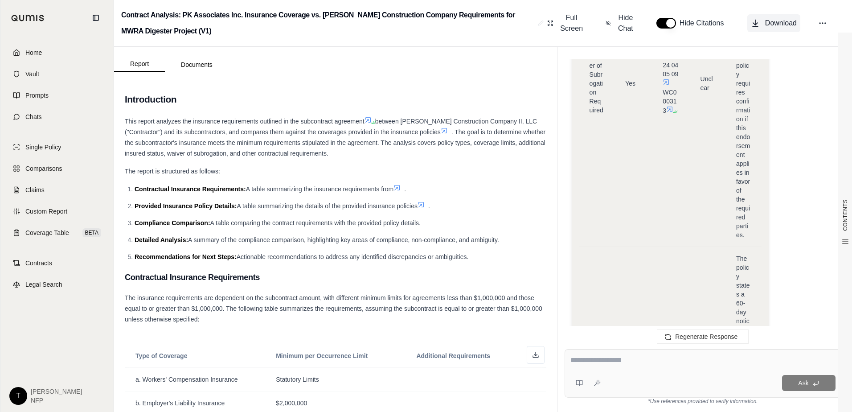
click at [767, 25] on span "Download" at bounding box center [781, 23] width 32 height 11
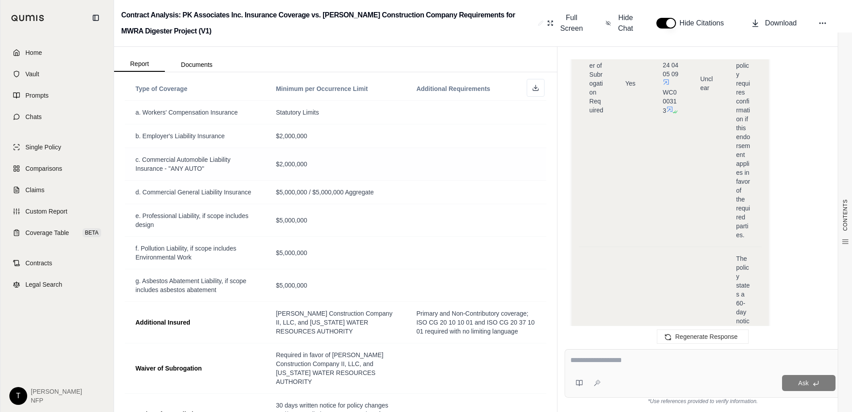
scroll to position [267, 0]
click at [42, 72] on link "Vault" at bounding box center [57, 74] width 103 height 20
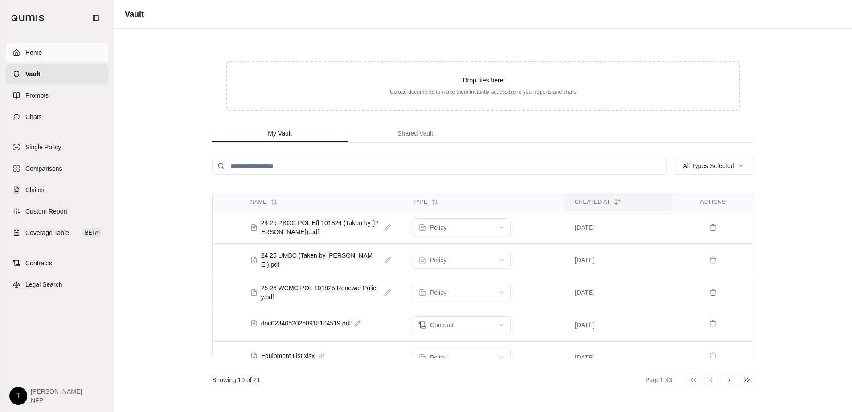
click at [39, 57] on span "Home" at bounding box center [33, 52] width 16 height 9
